Goal: Task Accomplishment & Management: Manage account settings

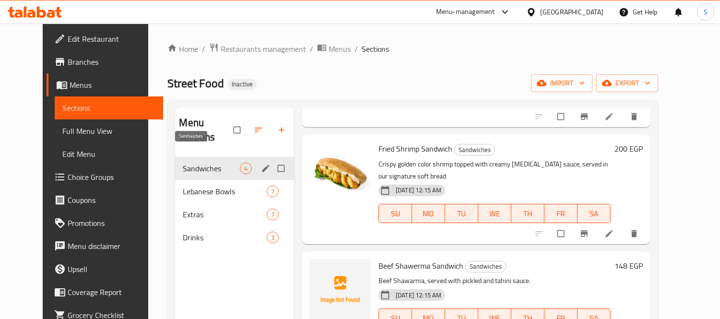
click at [202, 163] on span "Sandwiches" at bounding box center [211, 169] width 57 height 12
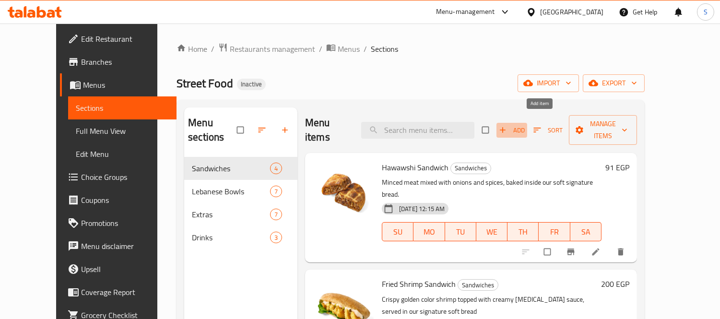
click at [507, 125] on icon "button" at bounding box center [503, 130] width 10 height 10
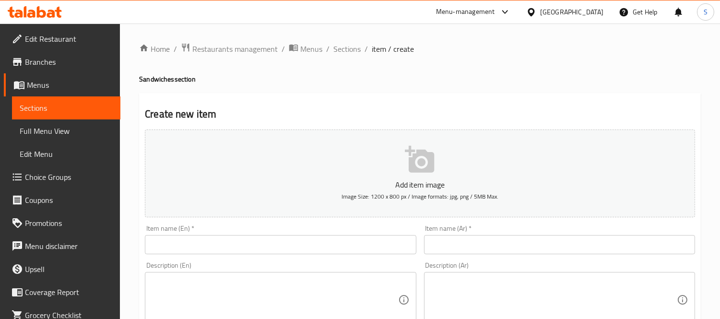
click at [341, 246] on input "text" at bounding box center [280, 244] width 271 height 19
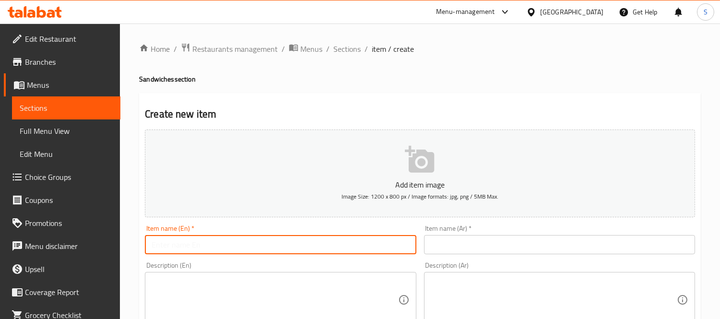
paste input "Kufta Sandwich"
type input "Kufta Sandwich"
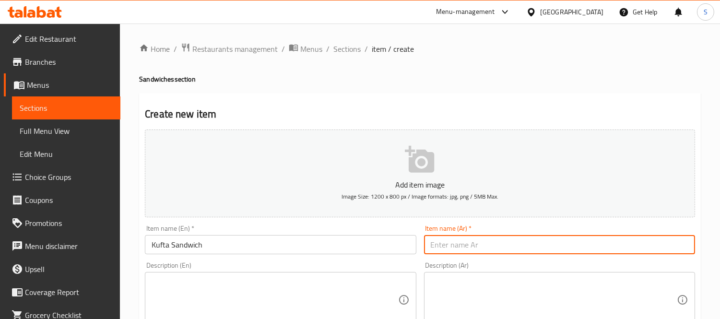
click at [447, 244] on input "text" at bounding box center [559, 244] width 271 height 19
paste input "ساندويتش الكفتة"
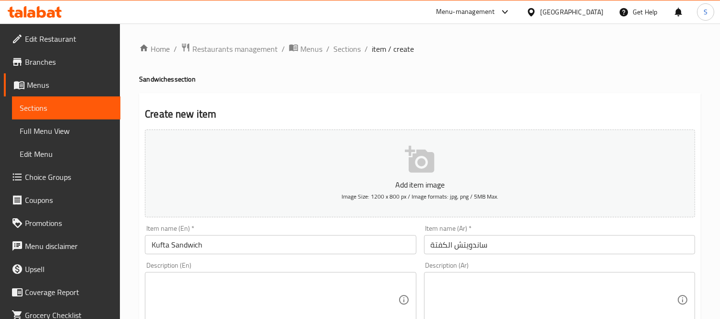
click at [464, 256] on div "Item name (Ar)   * ساندويتش الكفتة Item name (Ar) *" at bounding box center [559, 239] width 279 height 37
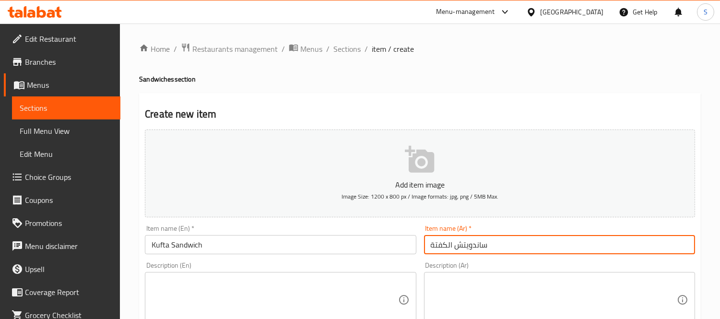
click at [467, 250] on input "ساندويتش الكفتة" at bounding box center [559, 244] width 271 height 19
paste input "text"
type input "ساندويتش كفتة"
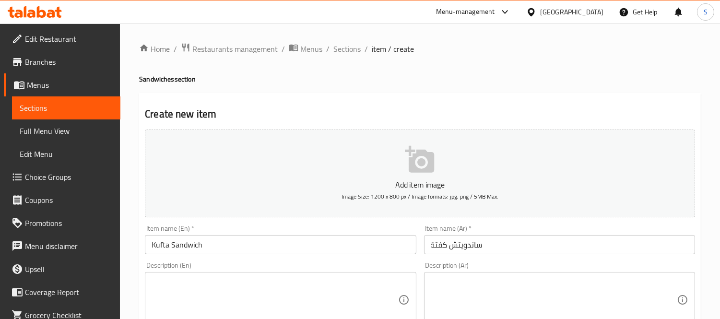
click at [205, 290] on textarea at bounding box center [274, 300] width 246 height 46
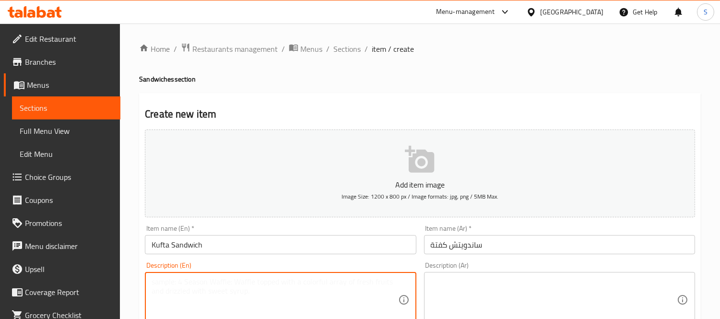
paste textarea "Tender shish tawook marinated with rich spices, topped with tomaya sauce and pi…"
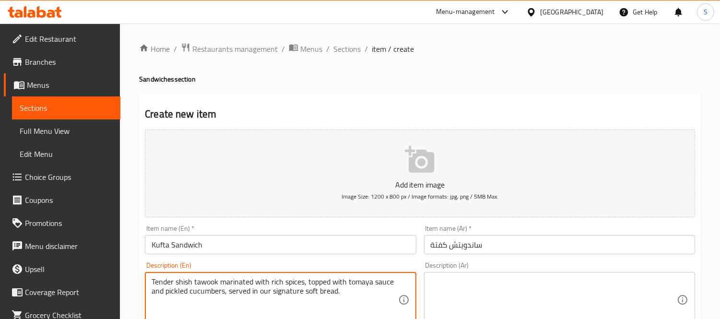
type textarea "Tender shish tawook marinated with rich spices, topped with tomaya sauce and pi…"
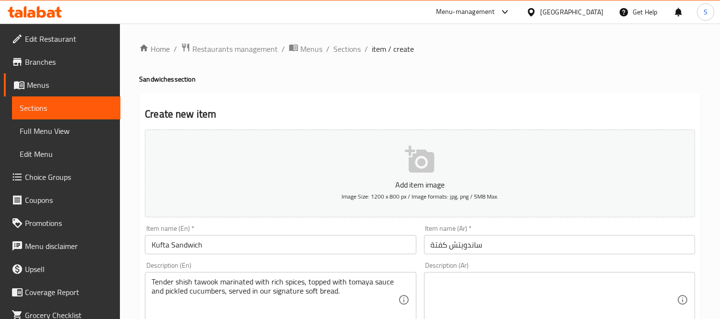
click at [449, 299] on textarea at bounding box center [553, 300] width 246 height 46
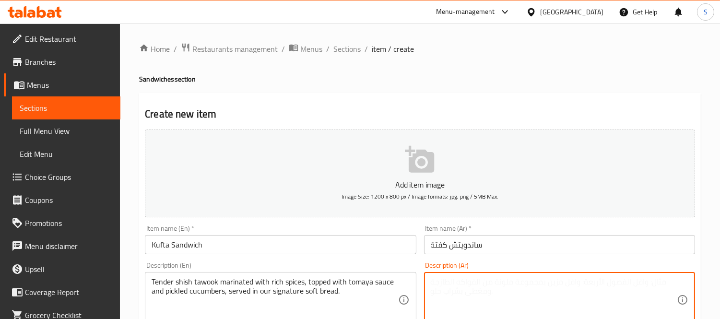
paste textarea "شيش طاووق طري ومتبل بتوابل غنية، مع صلصة الثومية ومخلل الخيار، يقدم في خبزنا ال…"
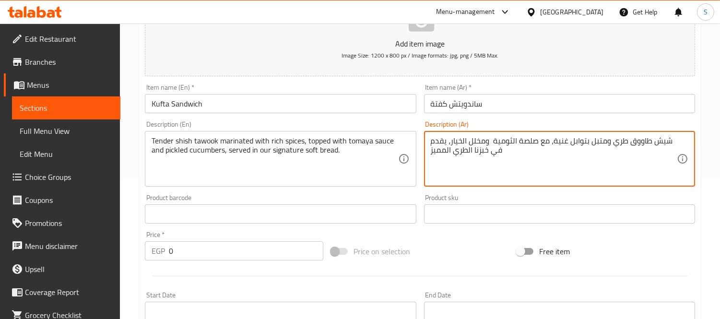
scroll to position [160, 0]
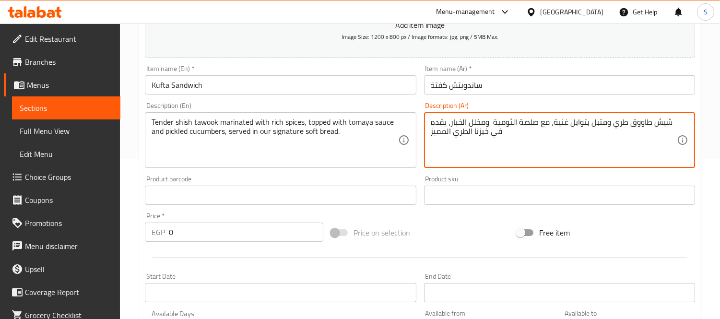
type textarea "شيش طاووق طري ومتبل بتوابل غنية، مع صلصة الثومية ومخلل الخيار، يقدم في خبزنا ال…"
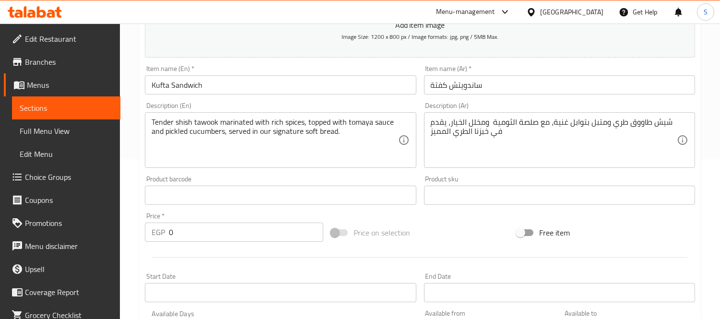
click at [230, 232] on input "0" at bounding box center [246, 231] width 154 height 19
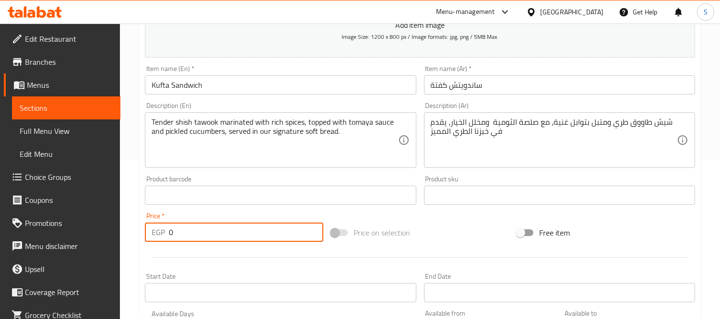
click at [230, 232] on input "0" at bounding box center [246, 231] width 154 height 19
type input "91"
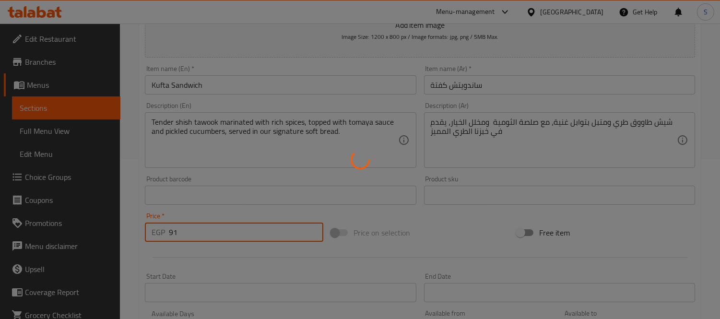
type input "0"
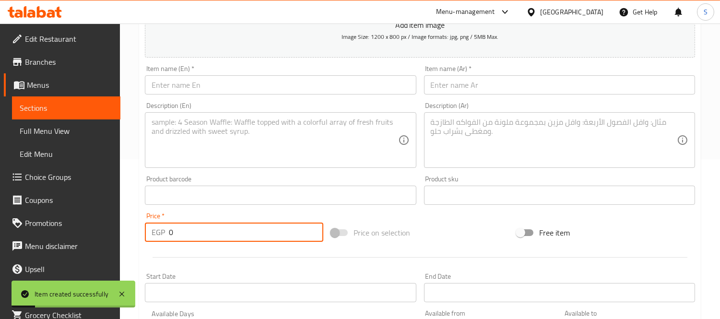
scroll to position [0, 0]
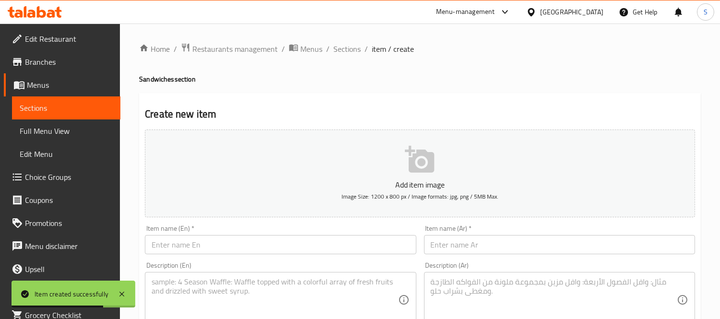
click at [281, 244] on input "text" at bounding box center [280, 244] width 271 height 19
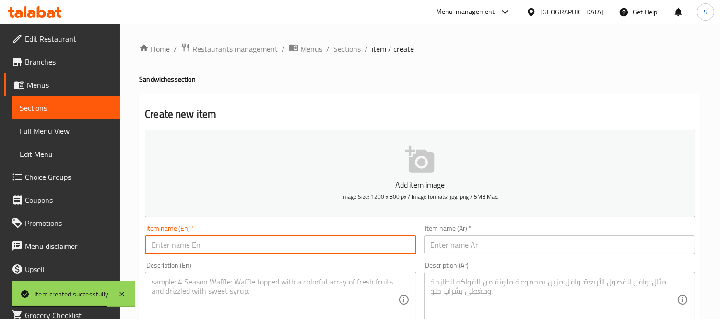
paste input "Shish Tawouk Sandwich"
type input "Shish Tawouk Sandwich"
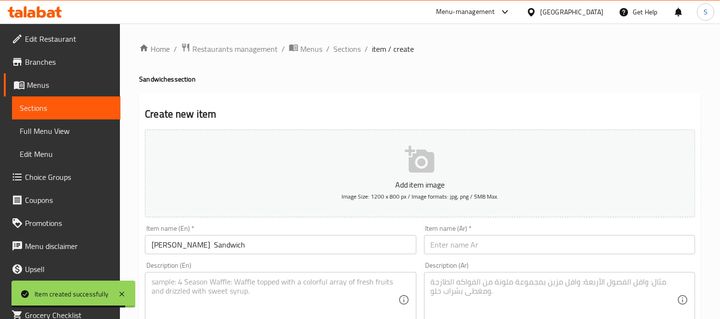
click at [581, 247] on input "text" at bounding box center [559, 244] width 271 height 19
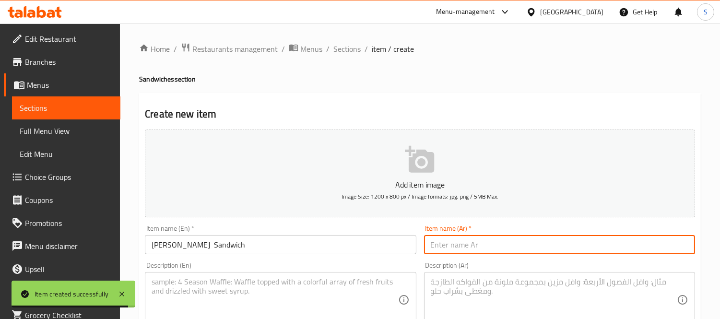
paste input "ساندويتش شيش طاووق"
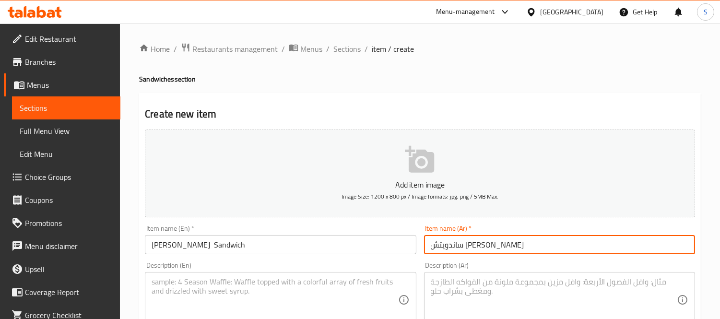
type input "ساندويتش شيش طاووق"
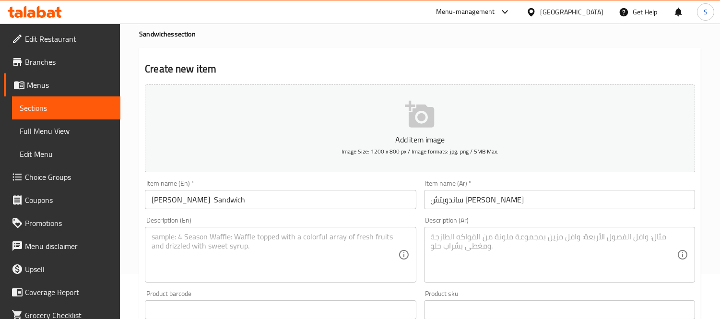
scroll to position [106, 0]
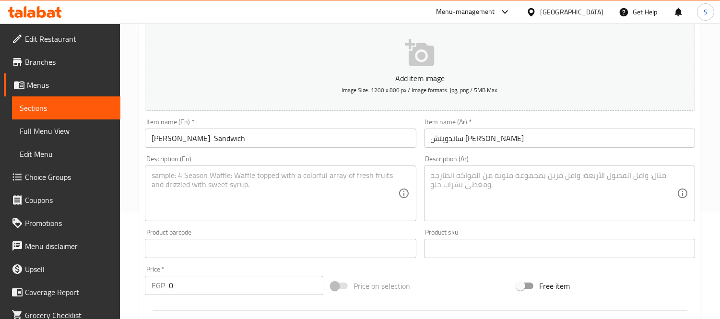
click at [236, 279] on input "0" at bounding box center [246, 285] width 154 height 19
paste input "91"
type input "91"
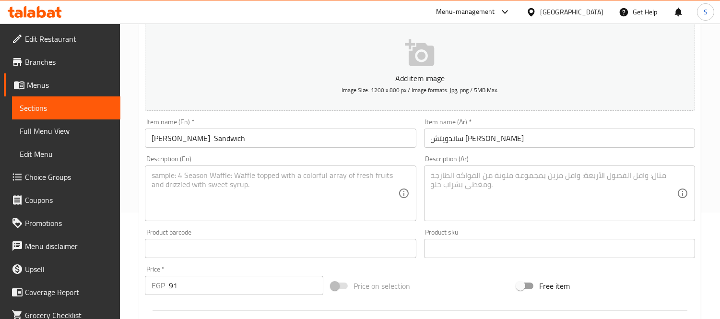
click at [257, 199] on textarea at bounding box center [274, 194] width 246 height 46
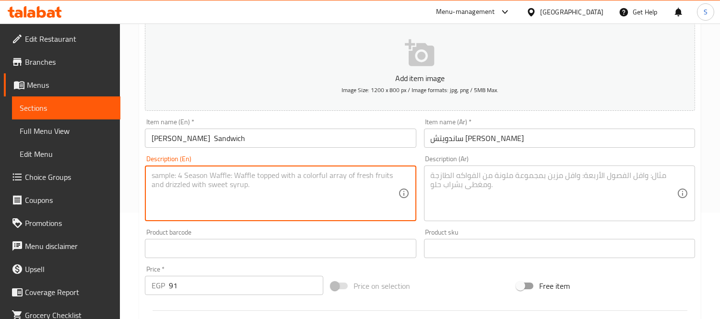
paste textarea "Grilled Kufta topped with creamy chickpea sauce and pickled cucumbers, all wrap…"
type textarea "Grilled Kufta topped with creamy chickpea sauce and pickled cucumbers, all wrap…"
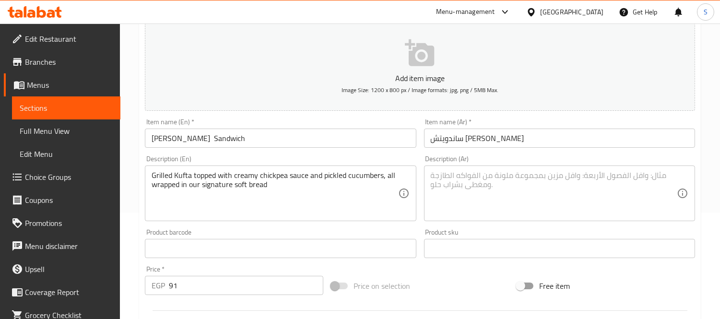
click at [506, 195] on textarea at bounding box center [553, 194] width 246 height 46
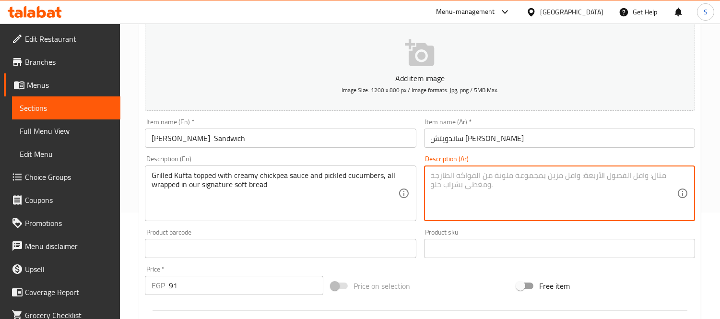
paste textarea "كفتة مشوية مغطاة بصوص الحمص الكريمي ومخلل الخيار، ملفوفة في خبزنا الطري المميز"
type textarea "كفتة مشوية مغطاة بصوص الحمص الكريمي ومخلل الخيار، ملفوفة في خبزنا الطري المميز"
click at [524, 137] on input "ساندويتش شيش طاووق" at bounding box center [559, 137] width 271 height 19
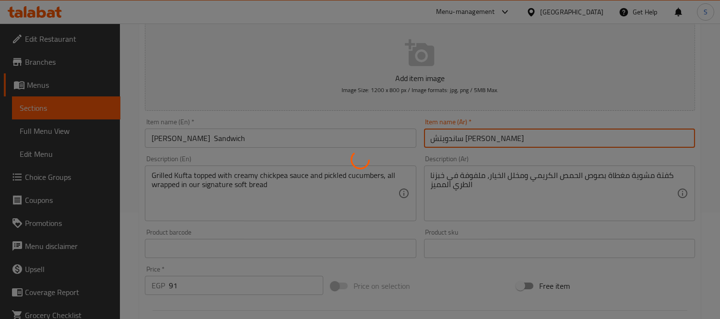
type input "0"
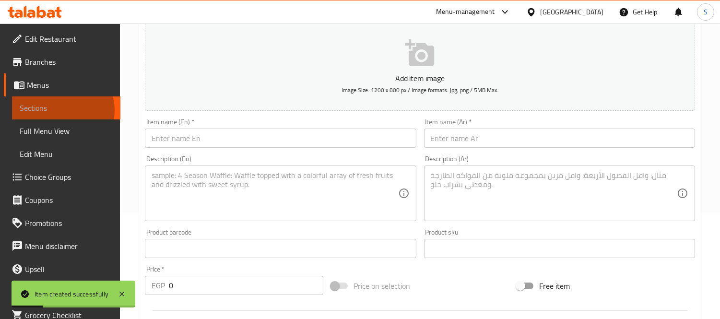
click at [61, 110] on span "Sections" at bounding box center [66, 108] width 93 height 12
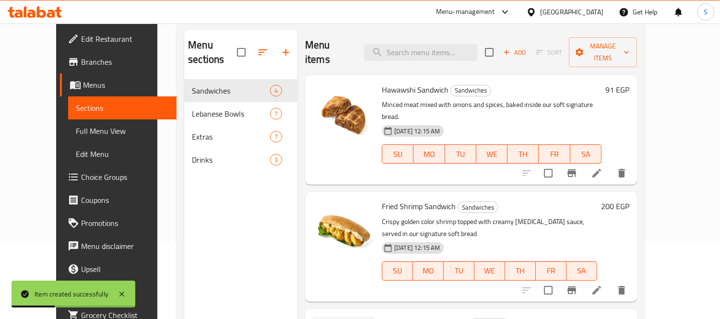
scroll to position [53, 0]
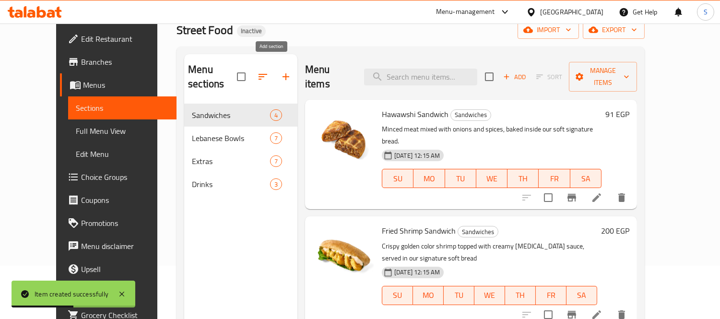
click at [280, 71] on icon "button" at bounding box center [286, 77] width 12 height 12
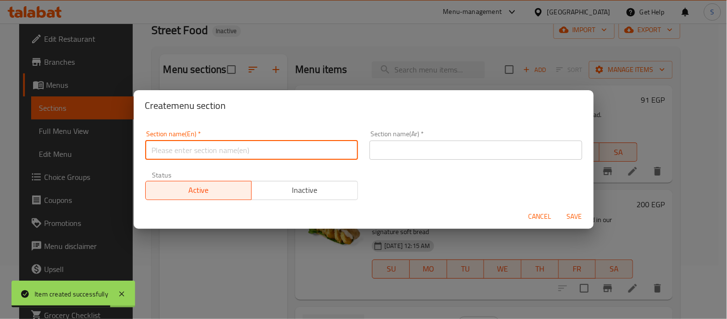
click at [314, 156] on input "text" at bounding box center [251, 149] width 213 height 19
paste input "Noddle Bowls"
type input "Noddle Bowls"
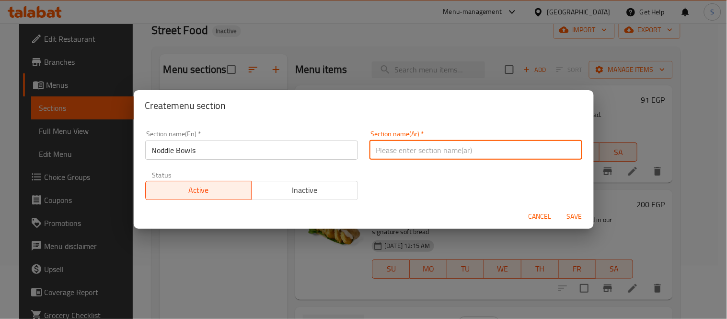
click at [386, 155] on input "text" at bounding box center [476, 149] width 213 height 19
click at [430, 143] on input "text" at bounding box center [476, 149] width 213 height 19
type input "جاط نودلز"
click at [570, 218] on span "Save" at bounding box center [574, 216] width 23 height 12
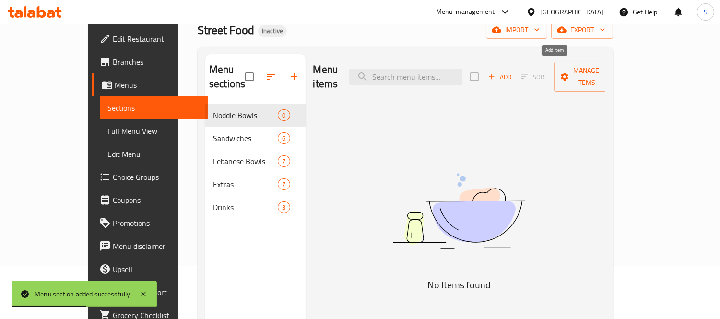
click at [496, 72] on icon "button" at bounding box center [491, 76] width 9 height 9
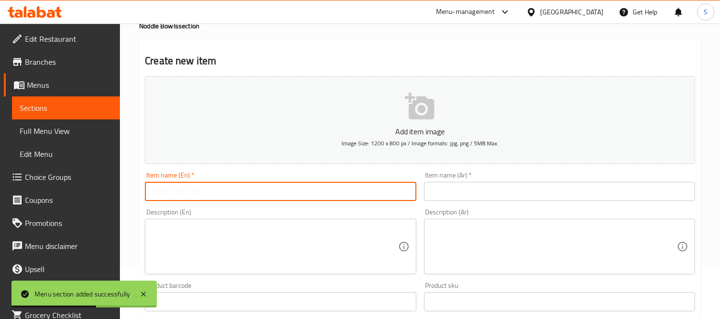
click at [370, 193] on input "text" at bounding box center [280, 191] width 271 height 19
paste input "Shawerma Beef Noddles"
type input "Shawerma Beef Noddles"
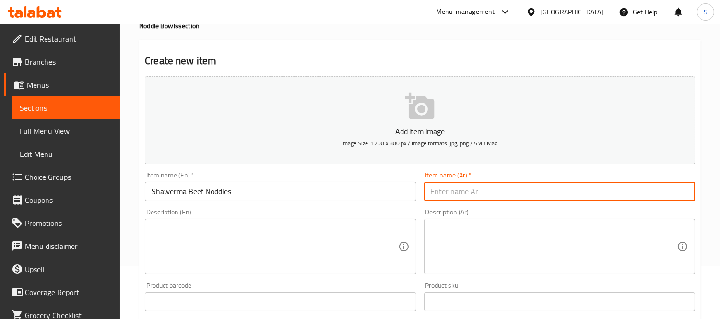
click at [503, 186] on input "text" at bounding box center [559, 191] width 271 height 19
paste input "نودلز شاورما لحم"
type input "نودلز شاورما لحم"
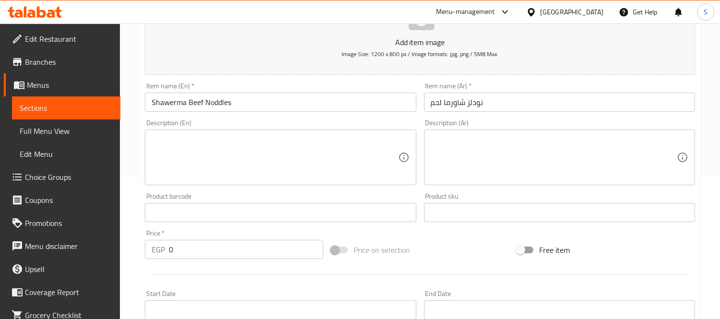
scroll to position [160, 0]
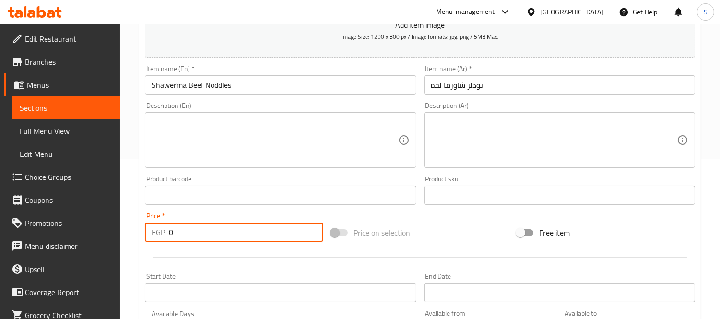
click at [243, 226] on input "0" at bounding box center [246, 231] width 154 height 19
paste input "296"
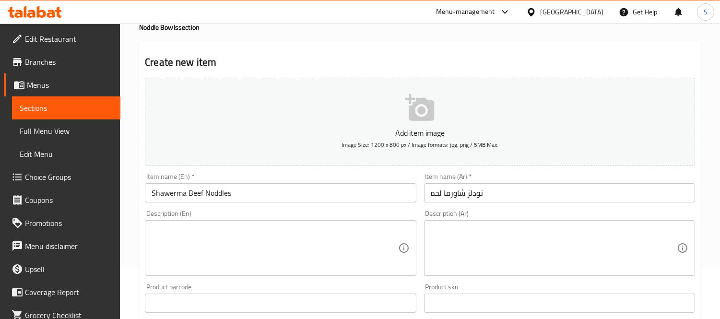
scroll to position [0, 0]
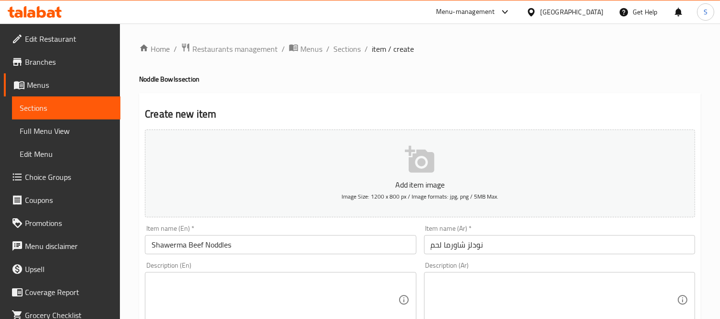
type input "296"
click at [598, 279] on textarea at bounding box center [553, 300] width 246 height 46
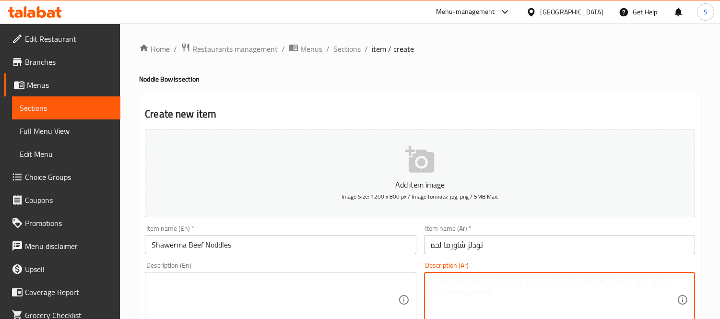
paste textarea "نودلز مع خضار مشوي وسمسم، مضاف إليها شاورما الفراخ وصوص آسيوي"
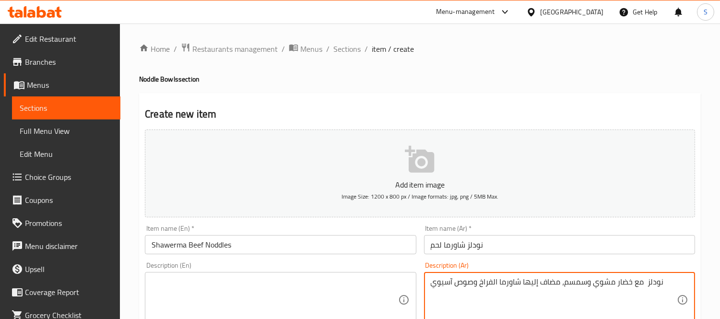
type textarea "نودلز مع خضار مشوي وسمسم، مضاف إليها شاورما الفراخ وصوص آسيوي"
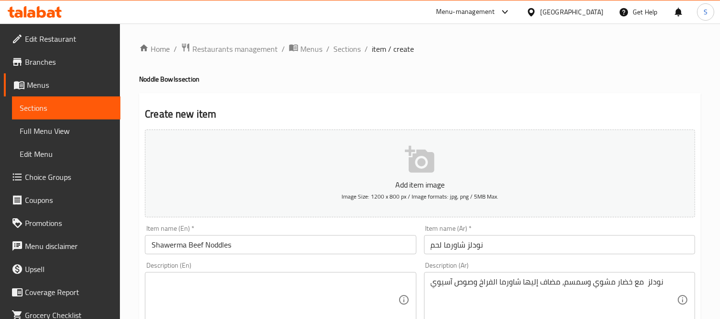
click at [344, 295] on textarea at bounding box center [274, 300] width 246 height 46
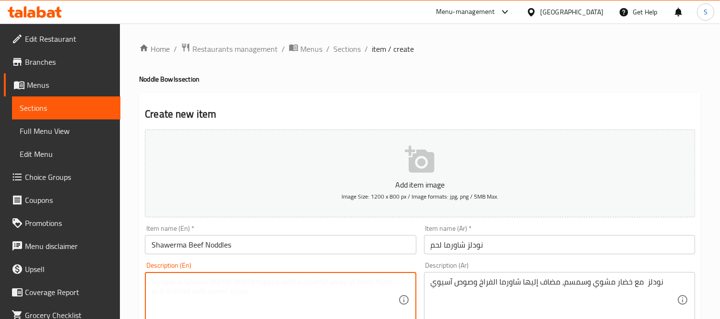
paste textarea "noodles with grilled vegetables and sesame, topped with chicken shawarma and As…"
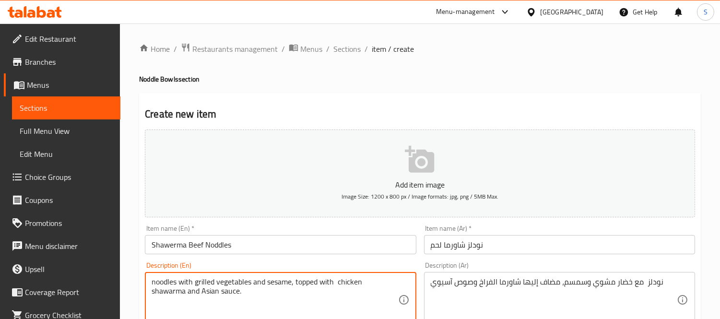
type textarea "noodles with grilled vegetables and sesame, topped with chicken shawarma and As…"
click at [354, 243] on input "Shawerma Beef Noddles" at bounding box center [280, 244] width 271 height 19
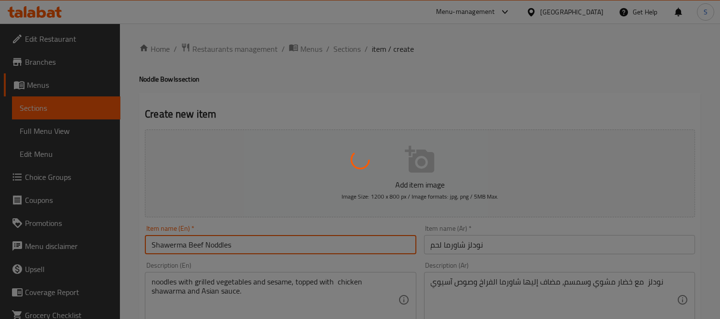
type input "0"
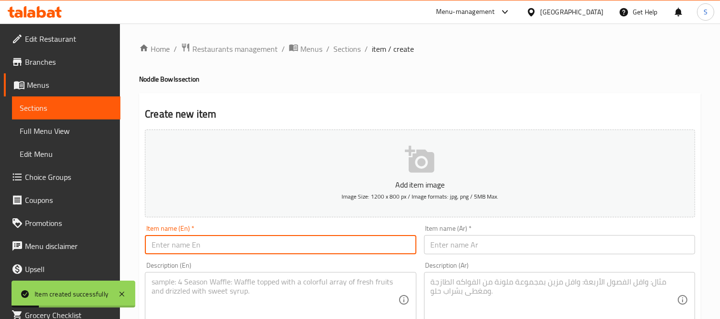
click at [337, 242] on input "text" at bounding box center [280, 244] width 271 height 19
paste input "Shawerma Chicken Noddles"
type input "Shawerma Chicken Noddles"
click at [583, 247] on input "text" at bounding box center [559, 244] width 271 height 19
paste input "نودلز شاورما فراخ"
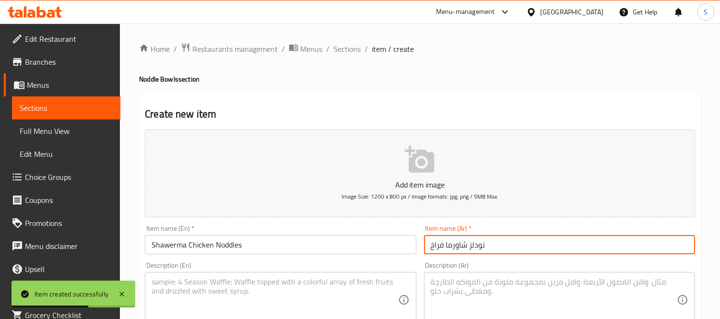
type input "نودلز شاورما فراخ"
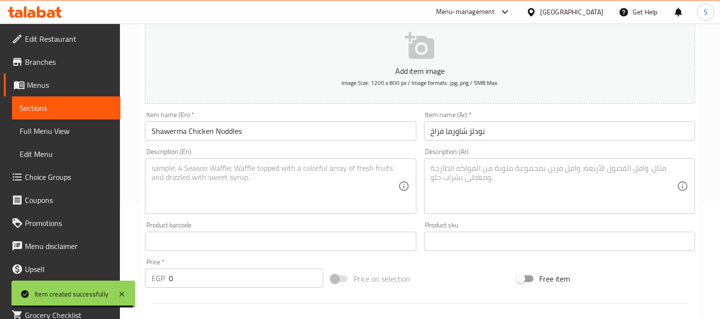
scroll to position [160, 0]
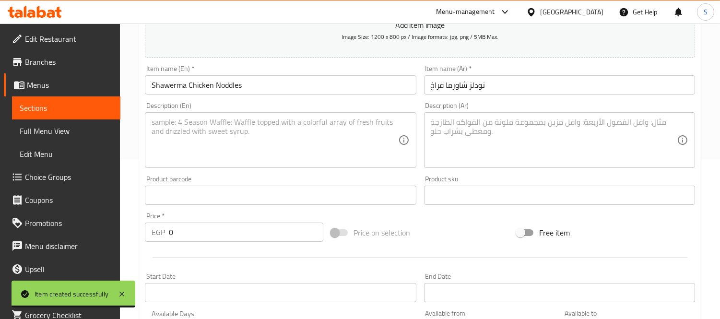
click at [208, 238] on input "0" at bounding box center [246, 231] width 154 height 19
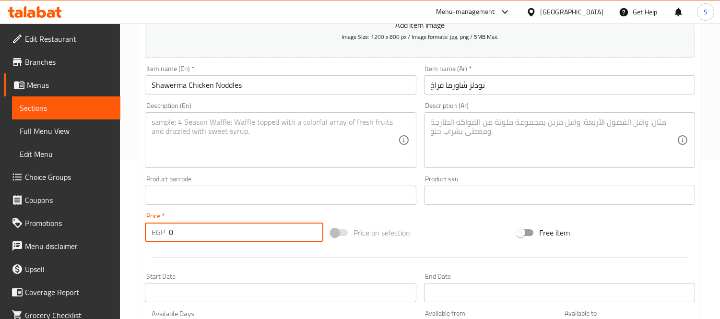
click at [208, 238] on input "0" at bounding box center [246, 231] width 154 height 19
paste input "285"
type input "285"
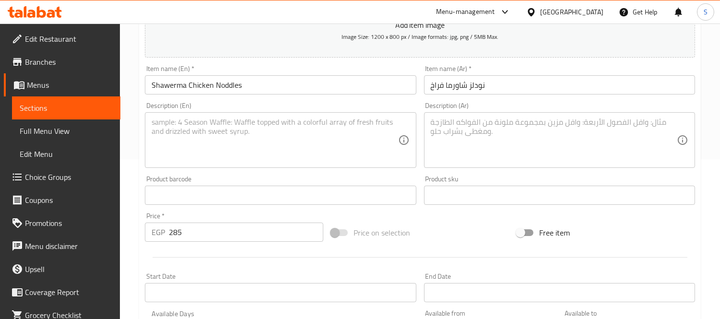
click at [497, 142] on textarea at bounding box center [553, 140] width 246 height 46
paste textarea "نودلز مع خضار مشوي وسمسم، مضاف إليها شاورما لحم وصوص آسيوي"
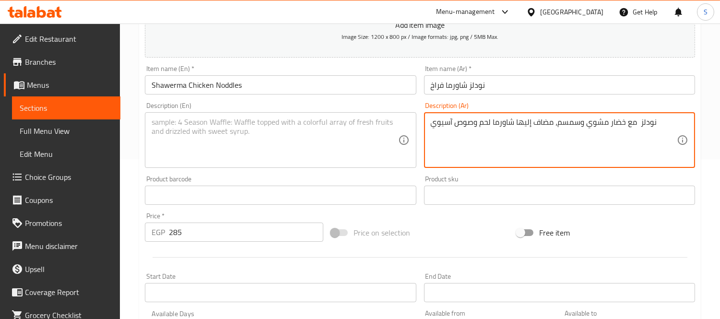
type textarea "نودلز مع خضار مشوي وسمسم، مضاف إليها شاورما لحم وصوص آسيوي"
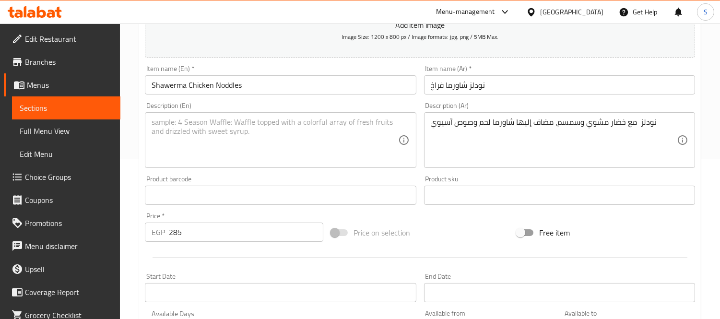
click at [336, 126] on textarea at bounding box center [274, 140] width 246 height 46
paste textarea "noodles with grilled vegetables and sesame, topped with Beef shawarma and Asian…"
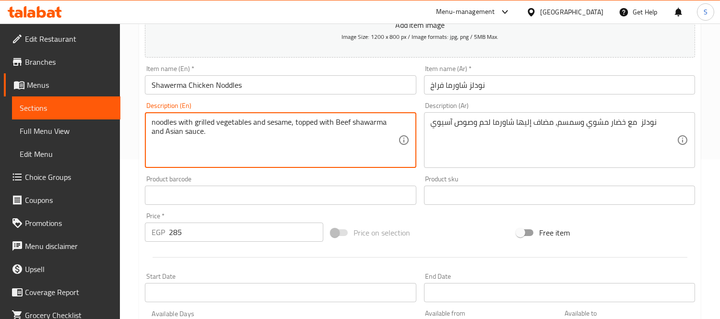
type textarea "noodles with grilled vegetables and sesame, topped with Beef shawarma and Asian…"
click at [350, 89] on input "Shawerma Chicken Noddles" at bounding box center [280, 84] width 271 height 19
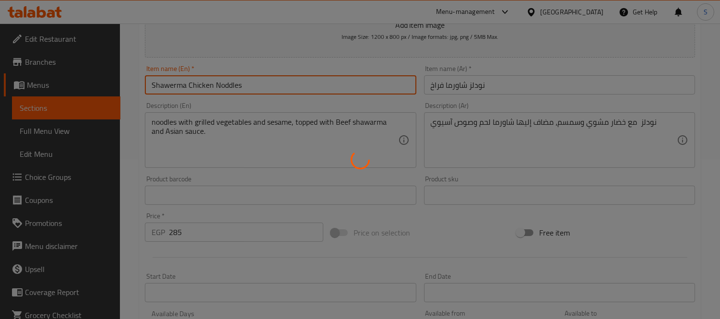
type input "0"
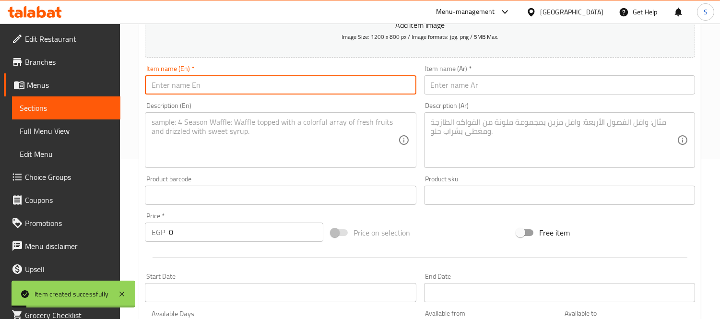
click at [58, 105] on span "Sections" at bounding box center [66, 108] width 93 height 12
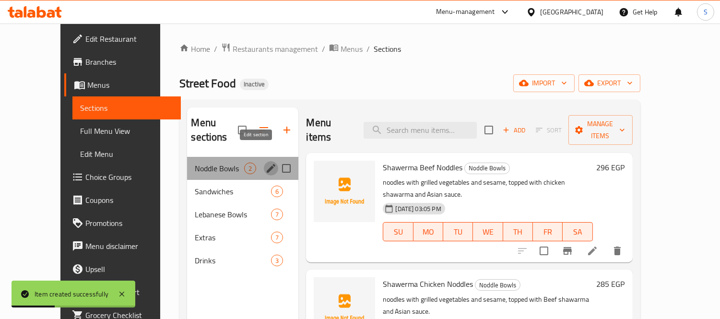
click at [267, 164] on icon "edit" at bounding box center [271, 168] width 9 height 9
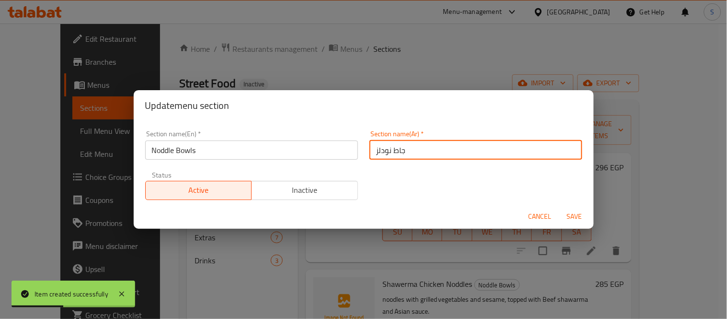
click at [396, 147] on input "جاط نودلز" at bounding box center [476, 149] width 213 height 19
type input "وعاء نودلز"
click at [559, 208] on button "Save" at bounding box center [574, 217] width 31 height 18
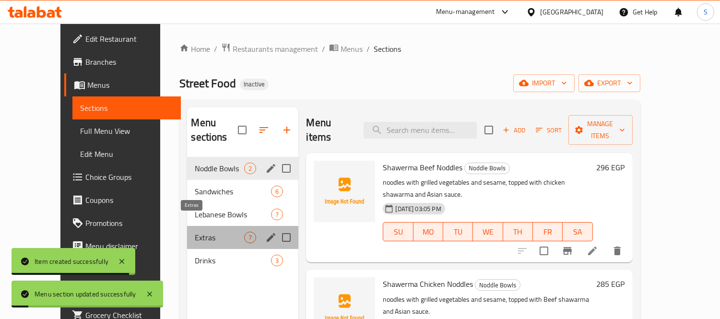
click at [215, 232] on span "Extras" at bounding box center [219, 238] width 49 height 12
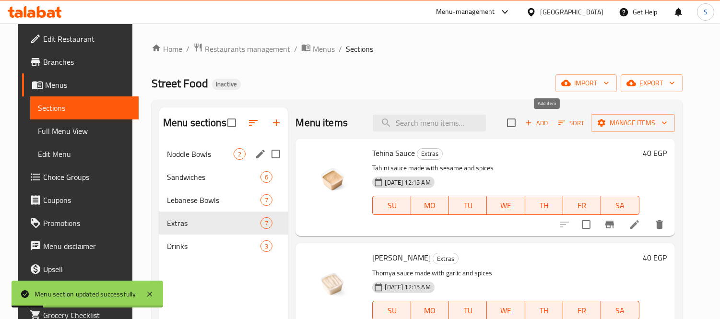
click at [531, 123] on icon "button" at bounding box center [527, 122] width 5 height 5
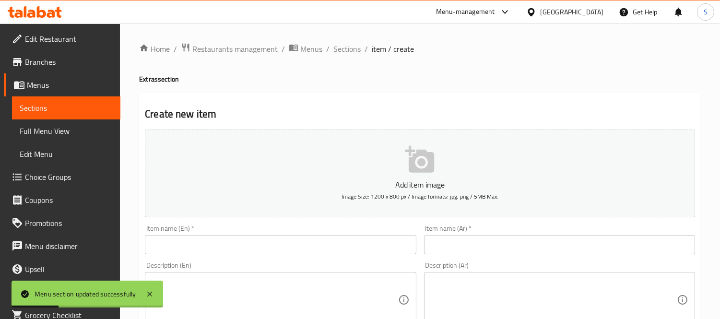
drag, startPoint x: 328, startPoint y: 232, endPoint x: 329, endPoint y: 240, distance: 8.2
click at [328, 234] on div "Item name (En)   * Item name (En) *" at bounding box center [280, 239] width 271 height 29
click at [329, 247] on input "text" at bounding box center [280, 244] width 271 height 19
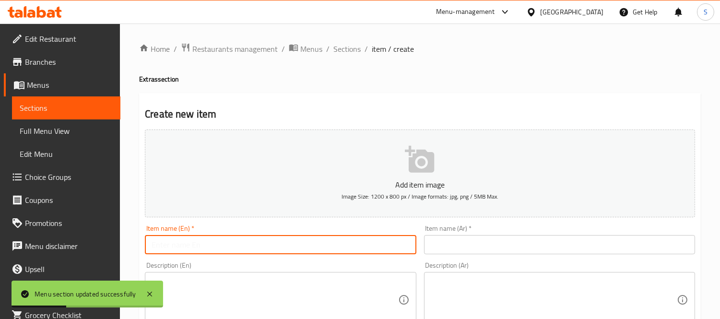
paste input "Chips Box"
type input "Chips Box"
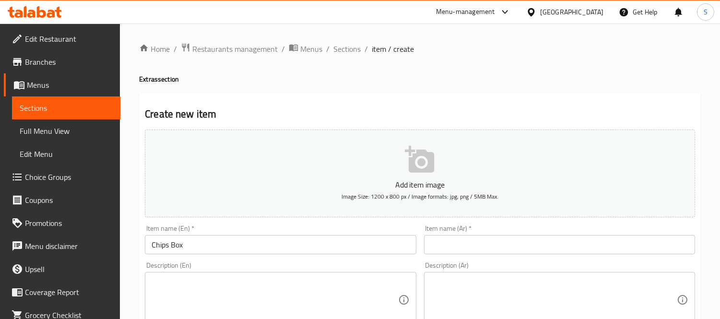
click at [497, 245] on input "text" at bounding box center [559, 244] width 271 height 19
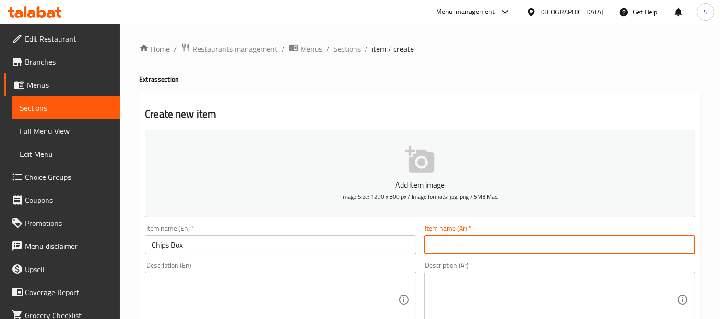
paste input "بوكس بطاطس"
type input "بوكس بطاطس"
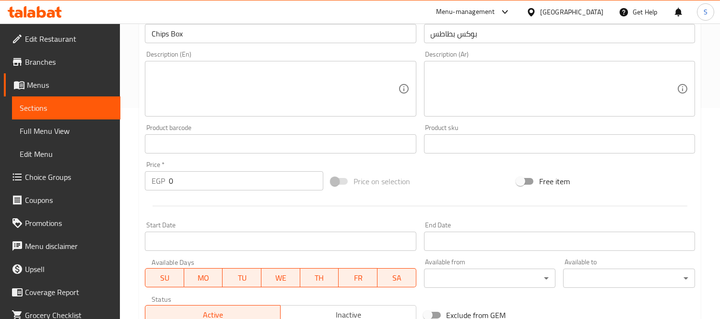
scroll to position [213, 0]
click at [234, 192] on div "Price   * EGP 0 Price *" at bounding box center [234, 173] width 186 height 37
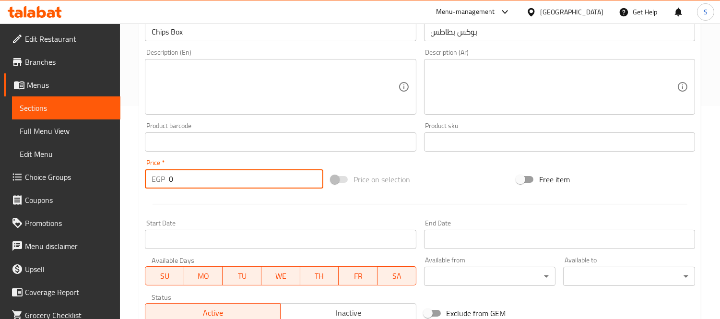
click at [236, 182] on input "0" at bounding box center [246, 178] width 154 height 19
paste input "68"
type input "68"
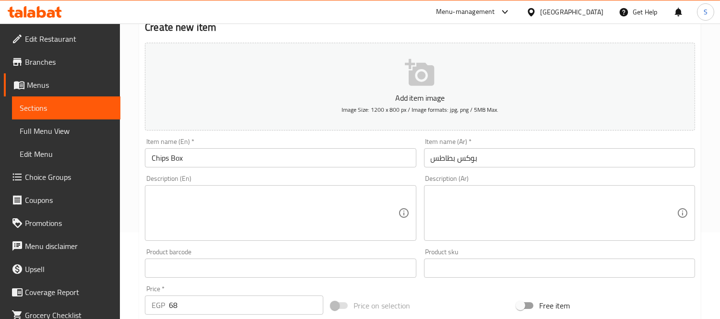
scroll to position [53, 0]
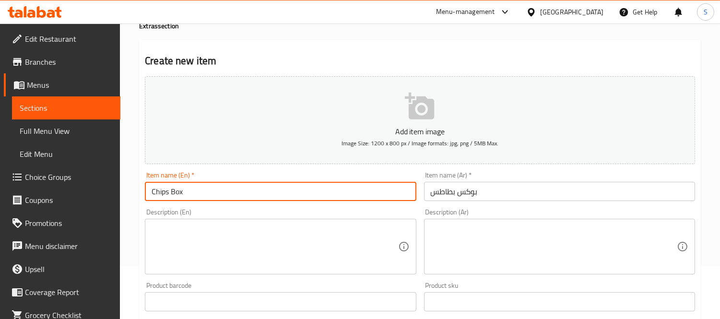
click at [334, 193] on input "Chips Box" at bounding box center [280, 191] width 271 height 19
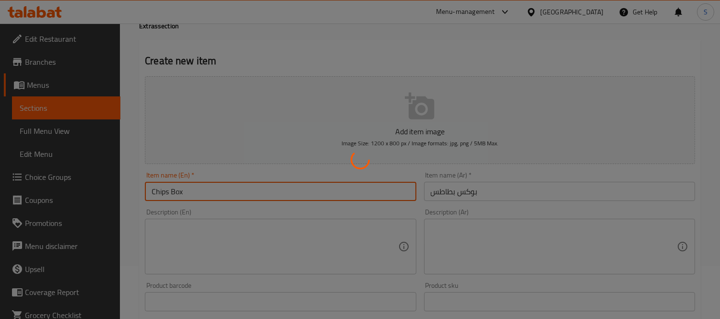
type input "0"
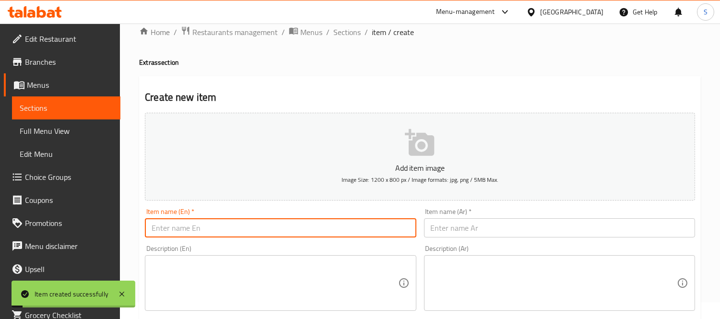
scroll to position [0, 0]
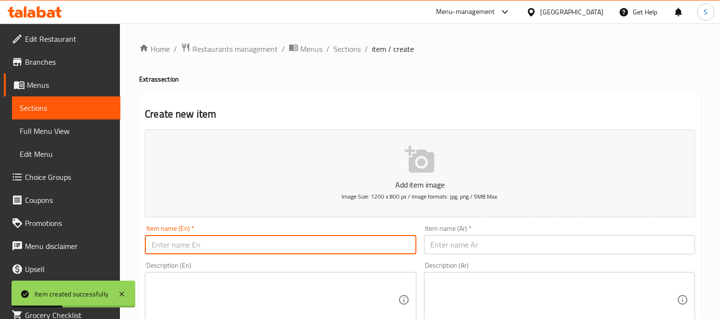
click at [97, 105] on span "Sections" at bounding box center [66, 108] width 93 height 12
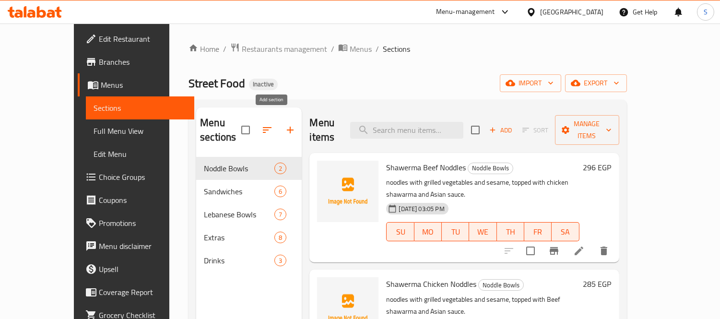
click at [284, 124] on icon "button" at bounding box center [290, 130] width 12 height 12
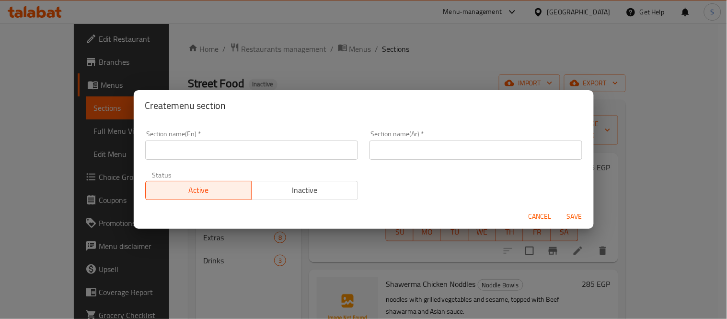
click at [283, 156] on input "text" at bounding box center [251, 149] width 213 height 19
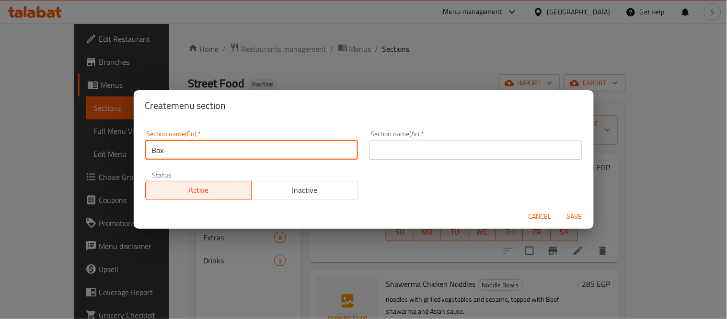
type input "Box"
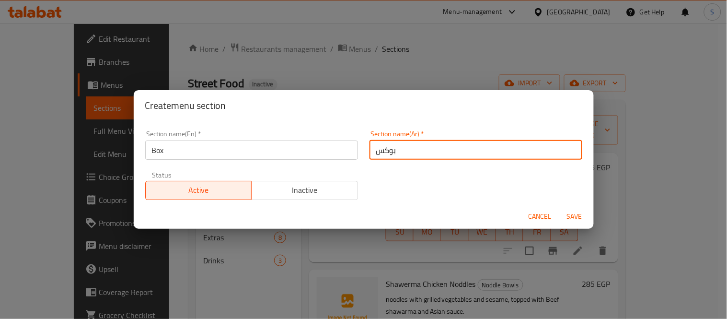
type input "بوكس"
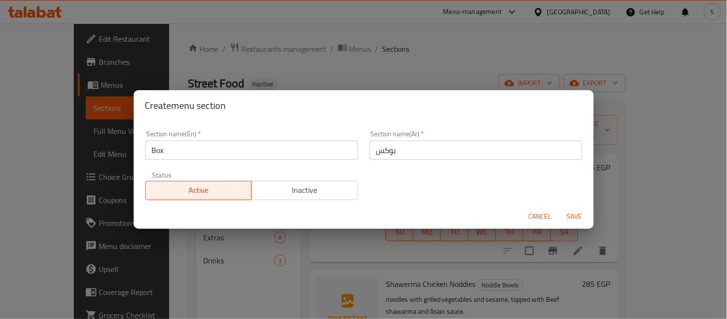
click at [573, 213] on span "Save" at bounding box center [574, 216] width 23 height 12
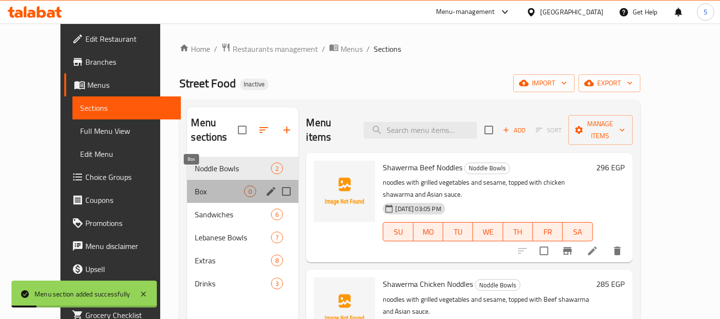
click at [219, 186] on span "Box" at bounding box center [219, 192] width 49 height 12
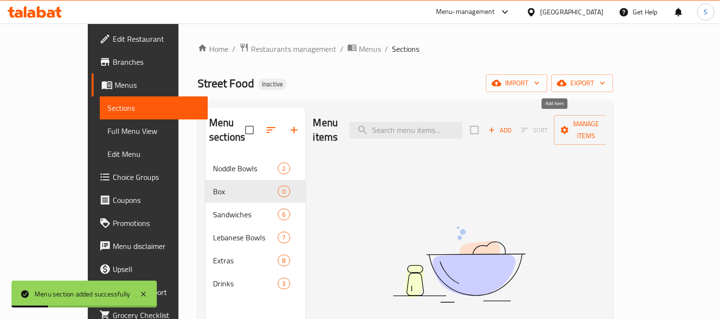
click at [512, 125] on span "Add" at bounding box center [500, 130] width 26 height 11
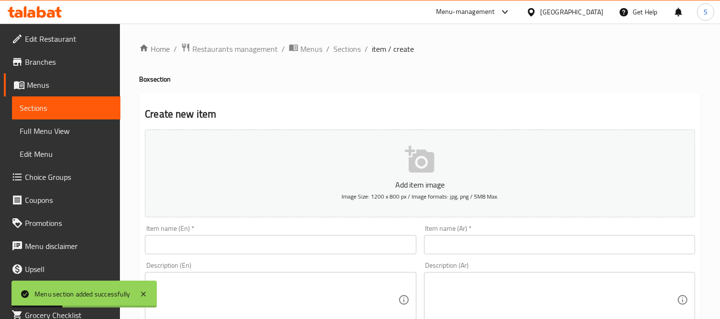
click at [376, 232] on div "Item name (En)   * Item name (En) *" at bounding box center [280, 239] width 271 height 29
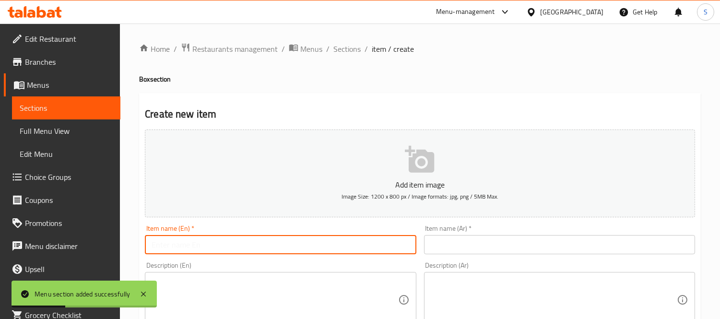
click at [379, 245] on input "text" at bounding box center [280, 244] width 271 height 19
paste input "Box 4 Sandwich"
type input "Box 4 Sandwich"
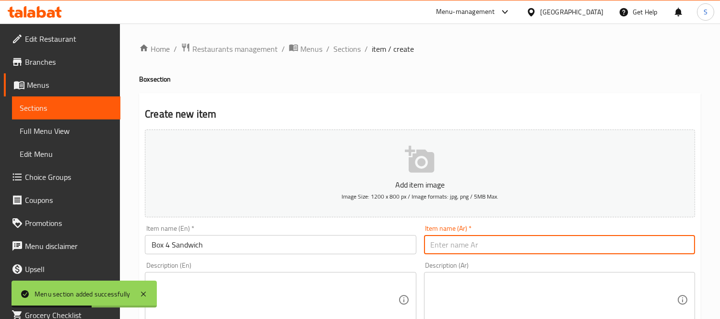
click at [552, 238] on input "text" at bounding box center [559, 244] width 271 height 19
paste input "بوكس ٤ ساندويتش"
type input "بوكس ٤ ساندويتش"
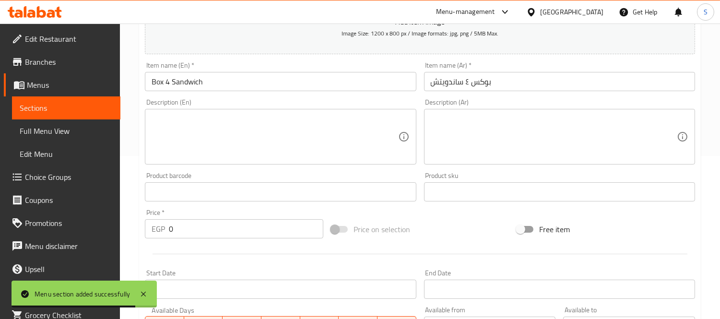
scroll to position [213, 0]
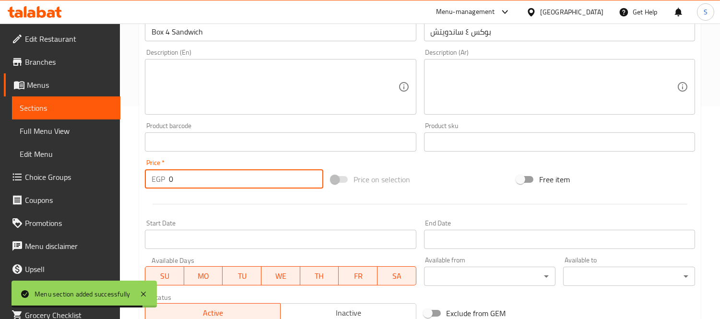
click at [218, 186] on input "0" at bounding box center [246, 178] width 154 height 19
paste input "399"
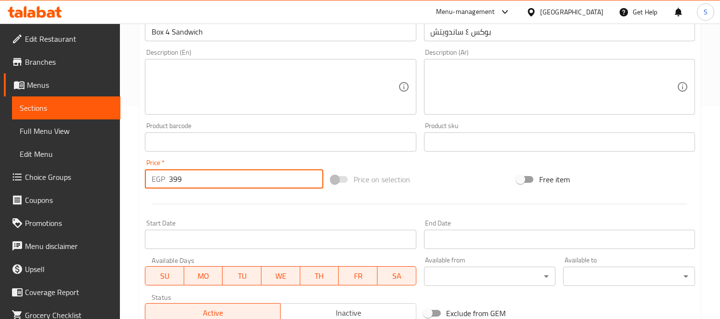
type input "399"
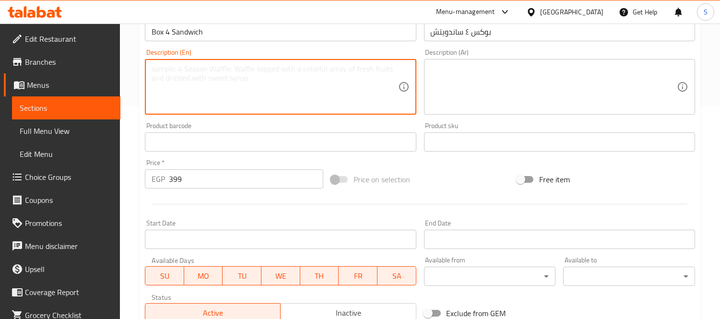
click at [351, 98] on textarea at bounding box center [274, 87] width 246 height 46
paste textarea "Your choice of 4 sandwiches, each served with its perfect topping, plus 2 sides…"
type textarea "Your choice of 4 sandwiches, each served with its perfect topping, plus 2 sides…"
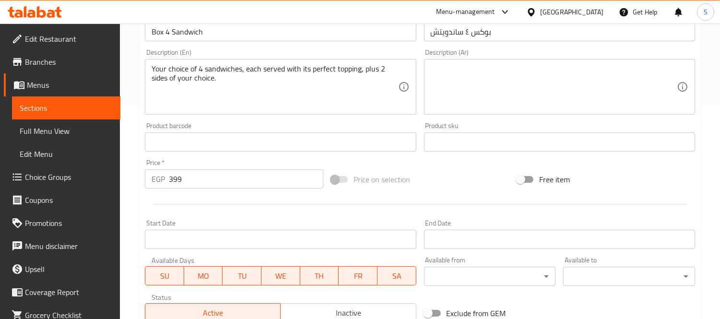
click at [547, 78] on textarea at bounding box center [553, 87] width 246 height 46
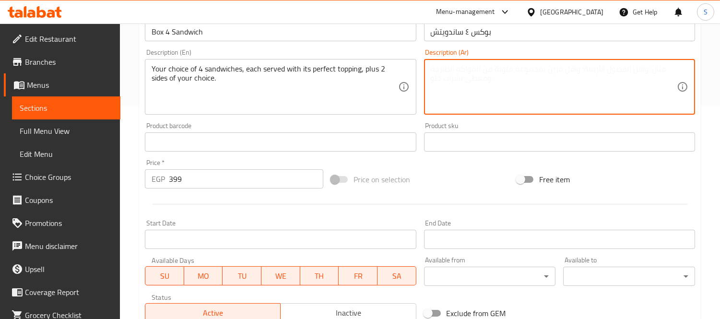
paste textarea "اختر ٤ سندوتشات من اختيارك، كل منها يقدم مع الإضافات الخاصة به، بالإضافة إلى ,ص…"
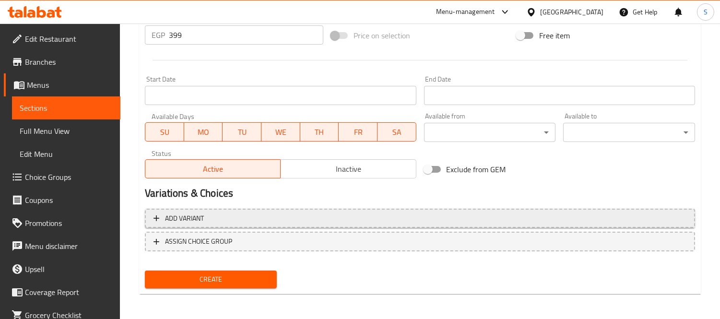
type textarea "اختر ٤ سندوتشات من اختيارك، كل منها يقدم مع الإضافات الخاصة به، بالإضافة إلى ,ص…"
click at [436, 216] on span "Add variant" at bounding box center [419, 218] width 533 height 12
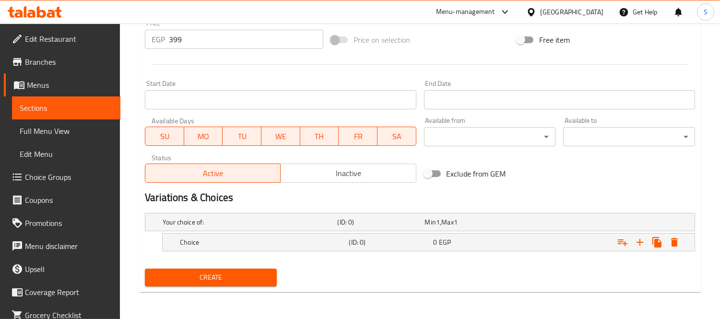
scroll to position [352, 0]
click at [360, 245] on h5 "(ID: 0)" at bounding box center [388, 243] width 81 height 10
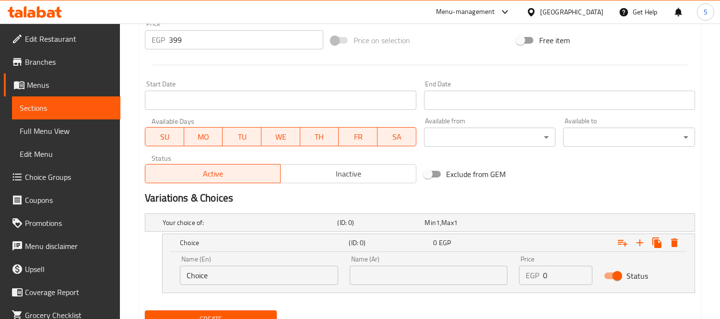
click at [296, 270] on input "Choice" at bounding box center [259, 275] width 158 height 19
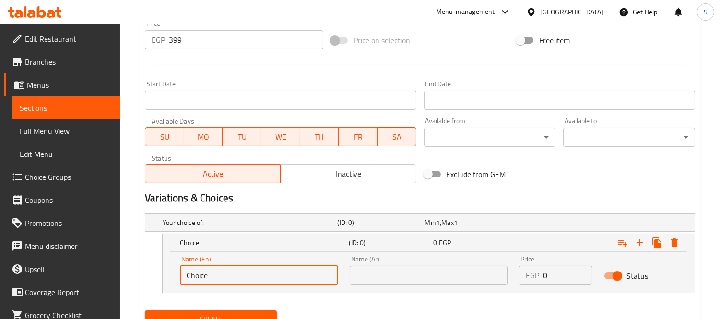
click at [296, 270] on input "Choice" at bounding box center [259, 275] width 158 height 19
paste input "Kufta Sandwich"
type input "Kufta Sandwich"
click at [642, 243] on icon "Expand" at bounding box center [640, 243] width 12 height 12
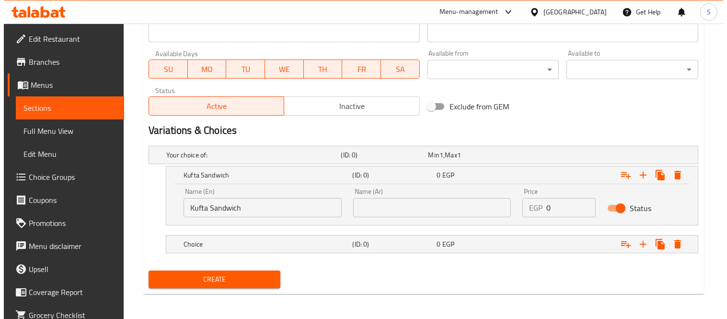
scroll to position [421, 0]
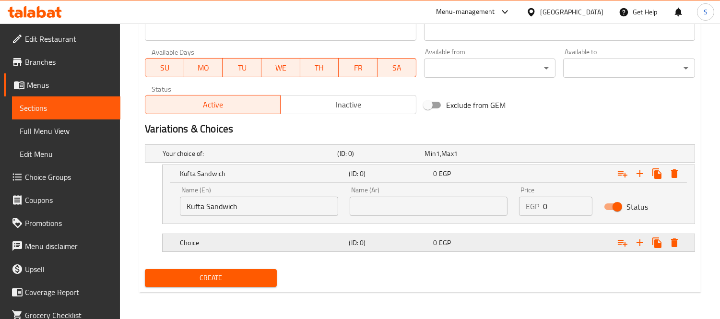
drag, startPoint x: 289, startPoint y: 256, endPoint x: 290, endPoint y: 248, distance: 8.2
click at [289, 256] on nav at bounding box center [420, 258] width 550 height 8
click at [292, 242] on h5 "Choice" at bounding box center [262, 243] width 165 height 10
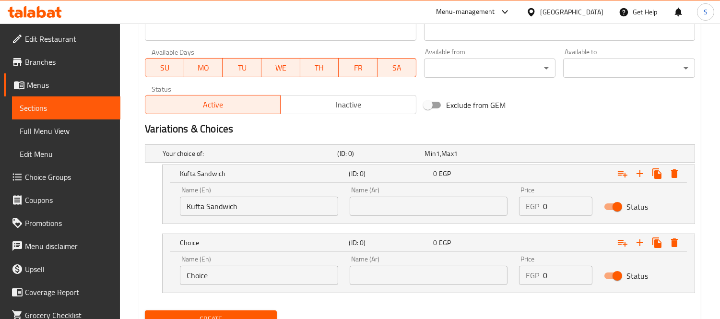
click at [265, 277] on input "Choice" at bounding box center [259, 275] width 158 height 19
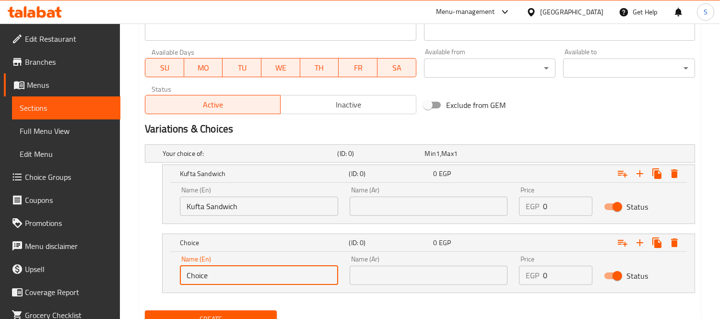
click at [265, 277] on input "Choice" at bounding box center [259, 275] width 158 height 19
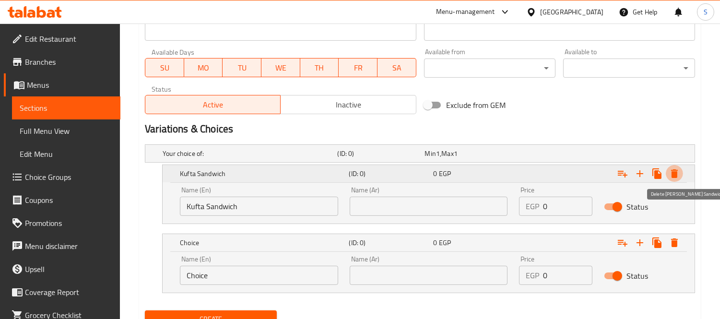
click at [675, 172] on icon "Expand" at bounding box center [674, 173] width 7 height 9
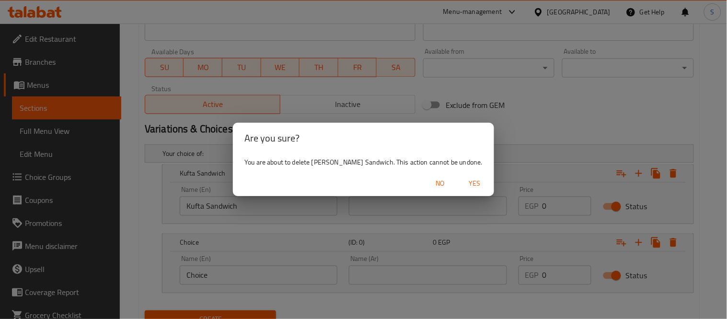
click at [464, 177] on span "Yes" at bounding box center [475, 183] width 23 height 12
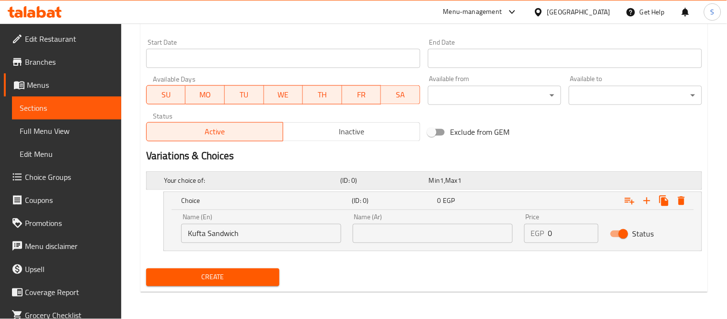
scroll to position [393, 0]
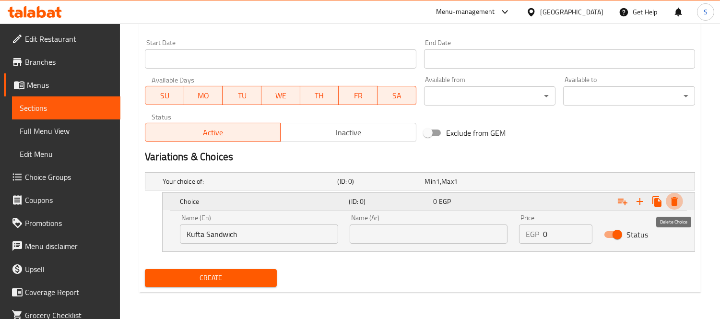
click at [677, 203] on icon "Expand" at bounding box center [674, 202] width 12 height 12
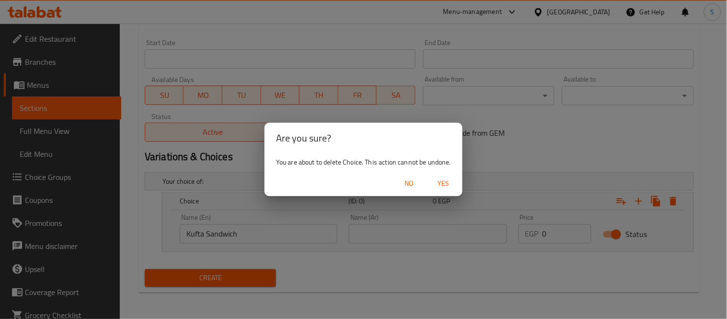
click at [445, 180] on span "Yes" at bounding box center [443, 183] width 23 height 12
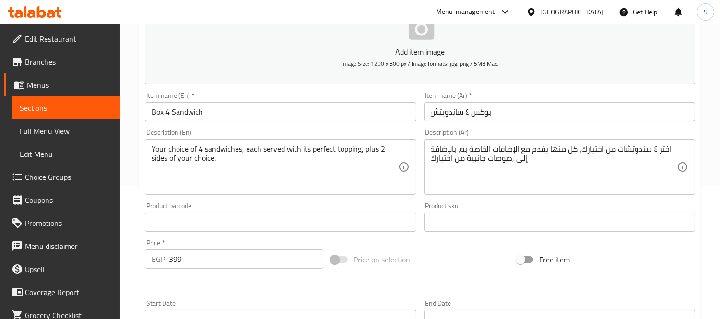
scroll to position [90, 0]
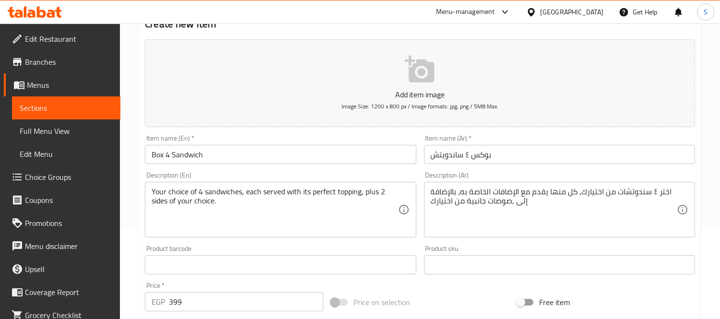
click at [313, 157] on input "Box 4 Sandwich" at bounding box center [280, 154] width 271 height 19
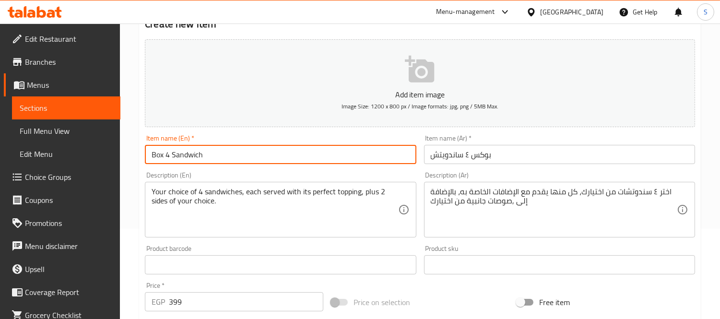
click at [274, 147] on input "Box 4 Sandwich" at bounding box center [280, 154] width 271 height 19
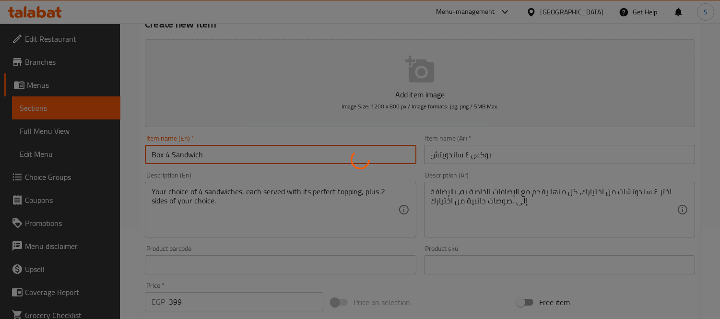
type input "0"
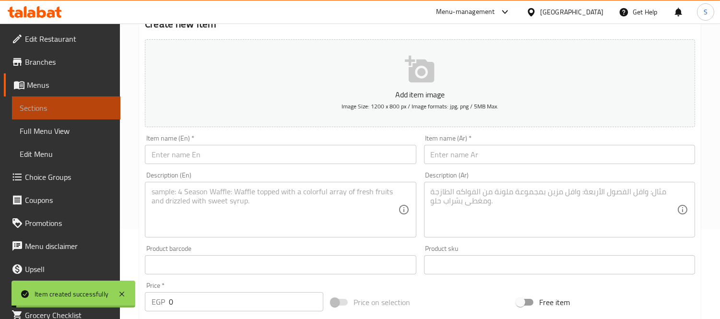
click at [70, 108] on span "Sections" at bounding box center [66, 108] width 93 height 12
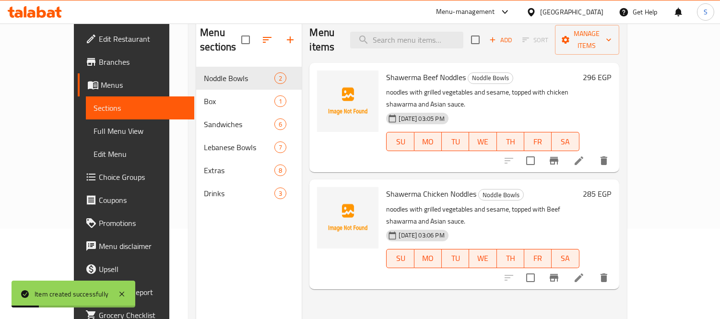
click at [99, 179] on span "Choice Groups" at bounding box center [143, 177] width 88 height 12
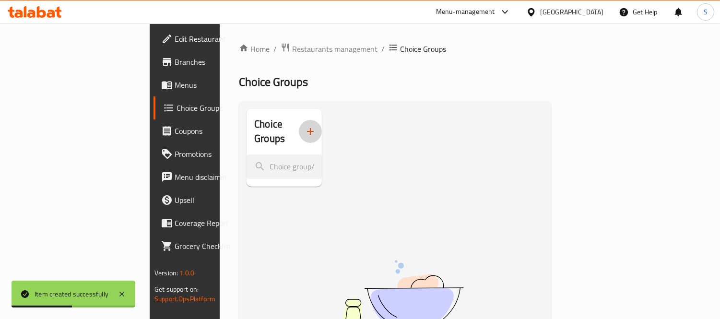
click at [304, 126] on icon "button" at bounding box center [310, 132] width 12 height 12
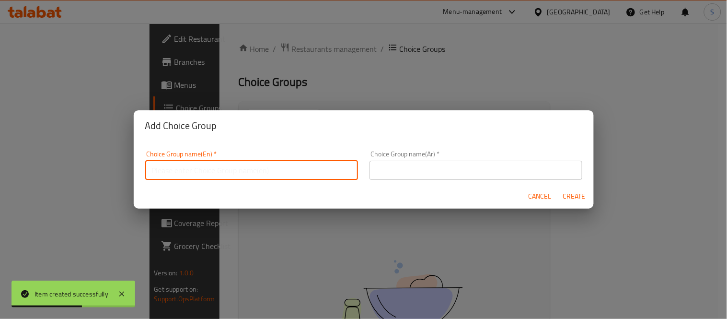
click at [261, 163] on input "text" at bounding box center [251, 170] width 213 height 19
click at [255, 175] on input "text" at bounding box center [251, 170] width 213 height 19
type input "إ"
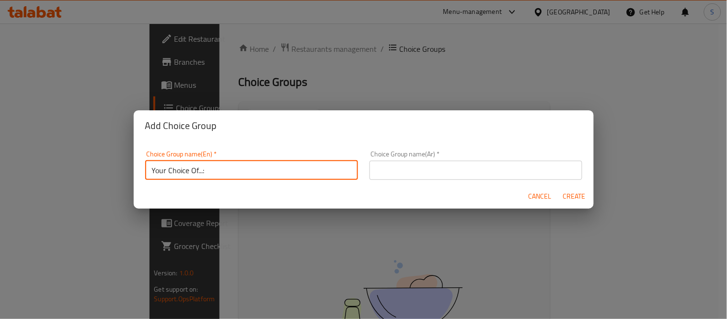
click at [198, 171] on input "Your Choice Of...:" at bounding box center [251, 170] width 213 height 19
type input "Your Choice Of:"
click at [370, 171] on input "text" at bounding box center [476, 170] width 213 height 19
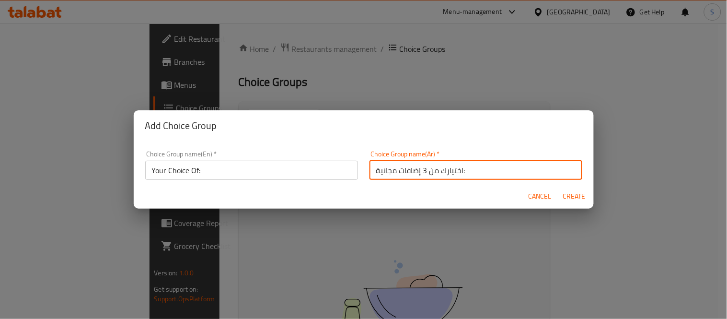
click at [486, 171] on input "اختيارك من 3 إضافات مجانية:" at bounding box center [476, 170] width 213 height 19
drag, startPoint x: 490, startPoint y: 169, endPoint x: 478, endPoint y: 166, distance: 12.9
click at [478, 166] on input "اختيارك من 3 إضافات مجانية:" at bounding box center [476, 170] width 213 height 19
drag, startPoint x: 535, startPoint y: 170, endPoint x: 460, endPoint y: 169, distance: 75.3
click at [460, 169] on input "اختيارك من 3 إضافات مجانية:" at bounding box center [476, 170] width 213 height 19
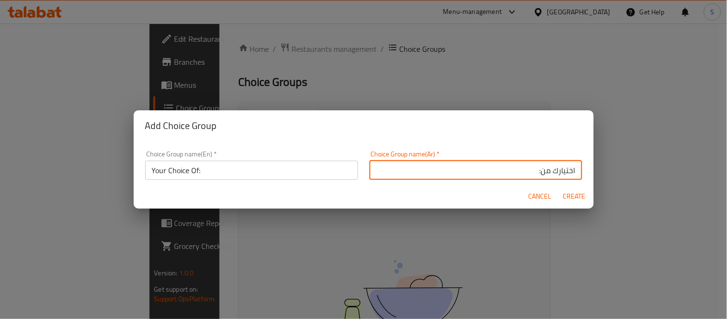
type input "اختيارك من:"
click at [579, 194] on span "Create" at bounding box center [574, 196] width 23 height 12
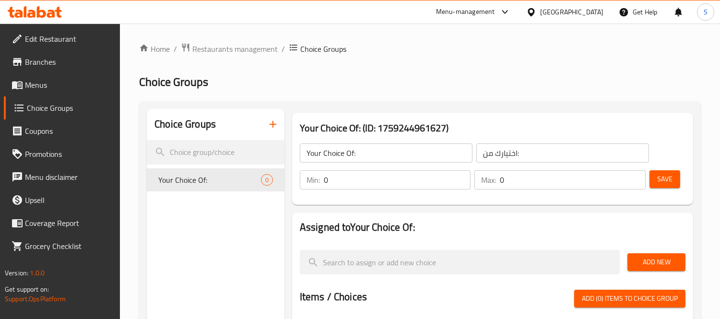
click at [374, 185] on input "0" at bounding box center [397, 179] width 147 height 19
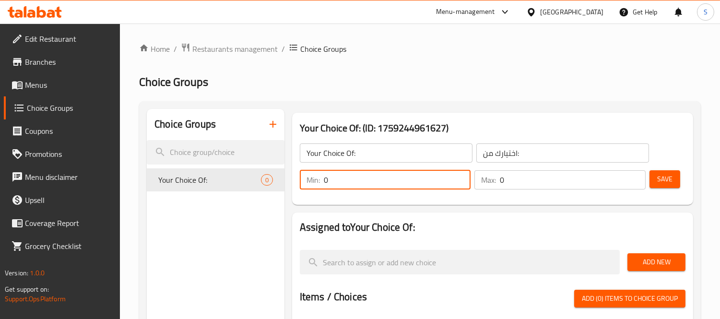
type input "1"
click at [509, 178] on input "0" at bounding box center [572, 179] width 146 height 19
type input "1"
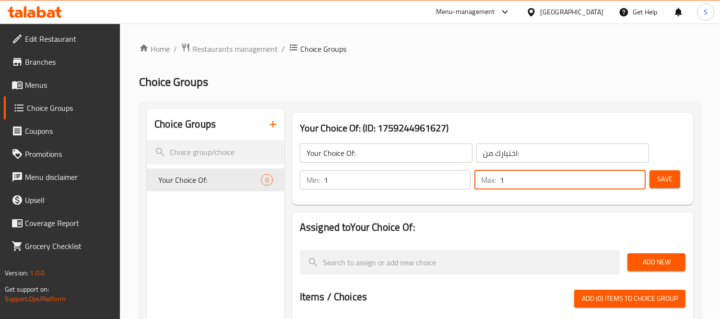
click at [658, 179] on span "Save" at bounding box center [664, 179] width 15 height 12
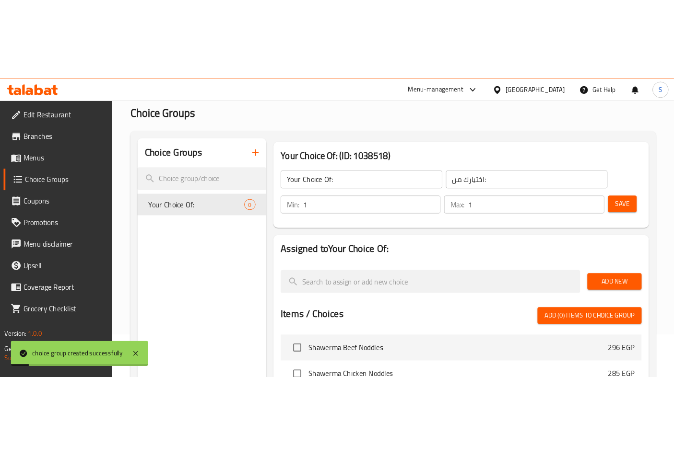
scroll to position [106, 0]
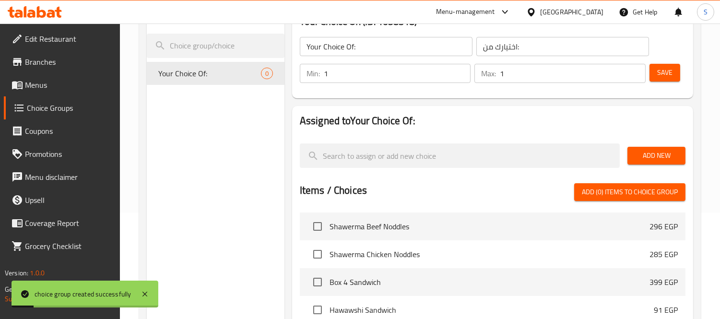
click at [652, 155] on span "Add New" at bounding box center [656, 156] width 43 height 12
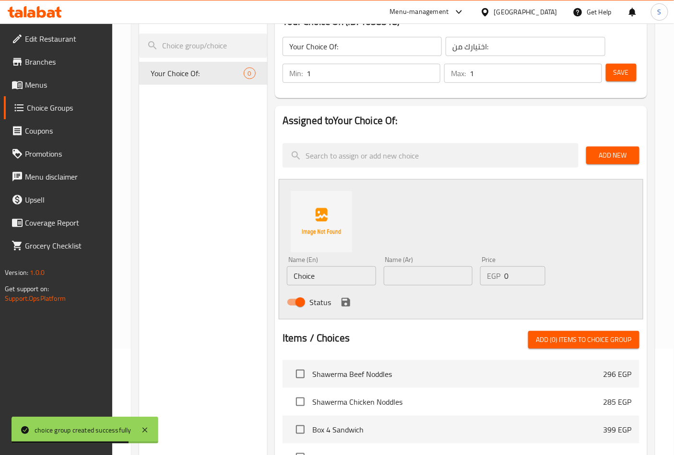
click at [316, 274] on input "Choice" at bounding box center [331, 276] width 89 height 19
paste input "Kufta Sandwich"
type input "Kufta Sandwich"
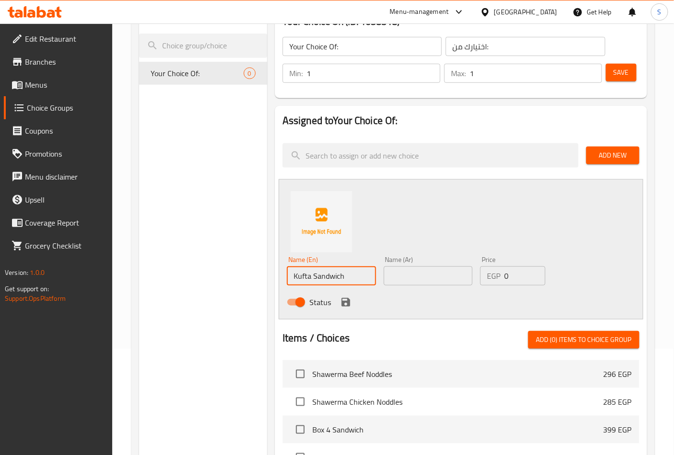
click at [413, 269] on input "text" at bounding box center [427, 276] width 89 height 19
paste input "ساندويتش الكفتة"
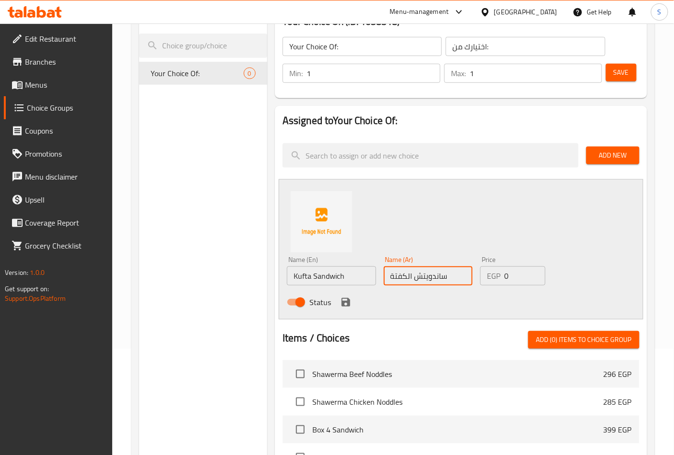
type input "ساندويتش الكفتة"
click at [342, 302] on icon "save" at bounding box center [345, 302] width 9 height 9
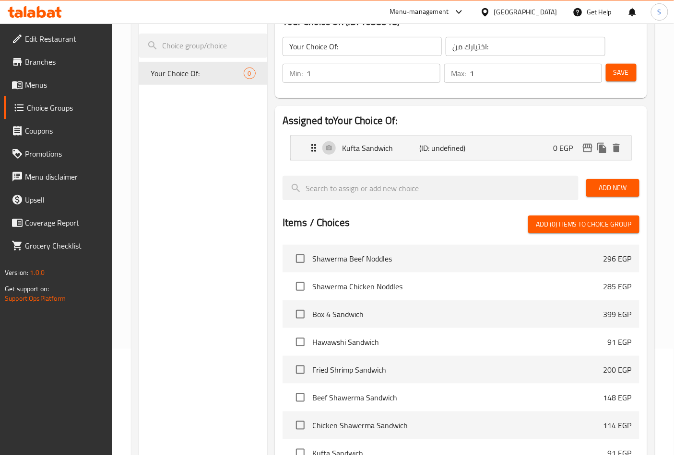
click at [619, 194] on button "Add New" at bounding box center [612, 188] width 53 height 18
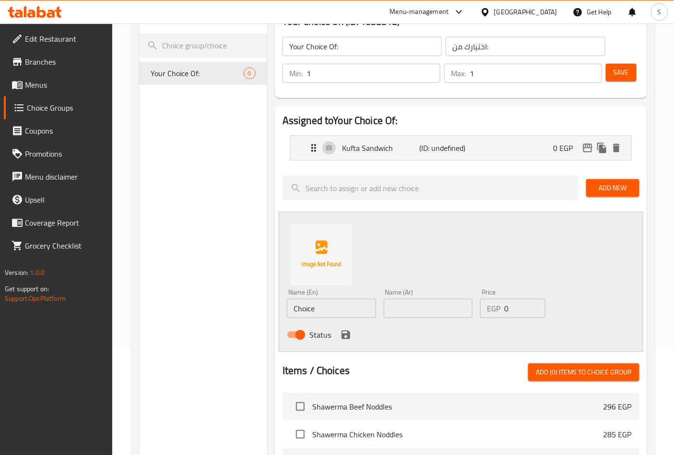
click at [358, 305] on input "Choice" at bounding box center [331, 308] width 89 height 19
paste input "Shish Sandwich"
type input "Shish Sandwich"
click at [431, 312] on input "text" at bounding box center [427, 308] width 89 height 19
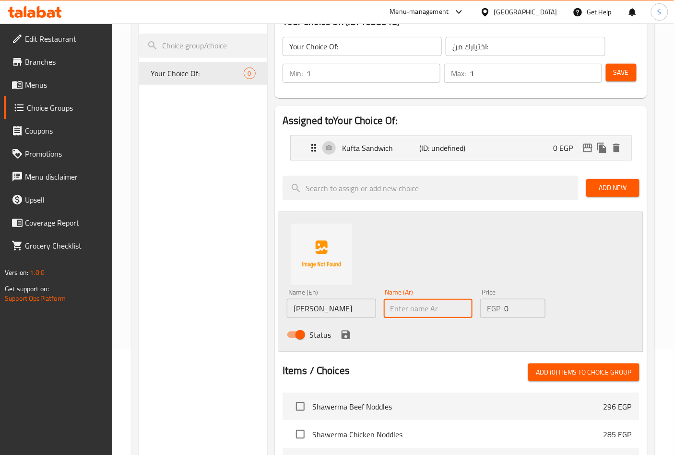
paste input "سندويش شيش"
type input "سندويش شيش"
click at [342, 318] on icon "save" at bounding box center [345, 335] width 9 height 9
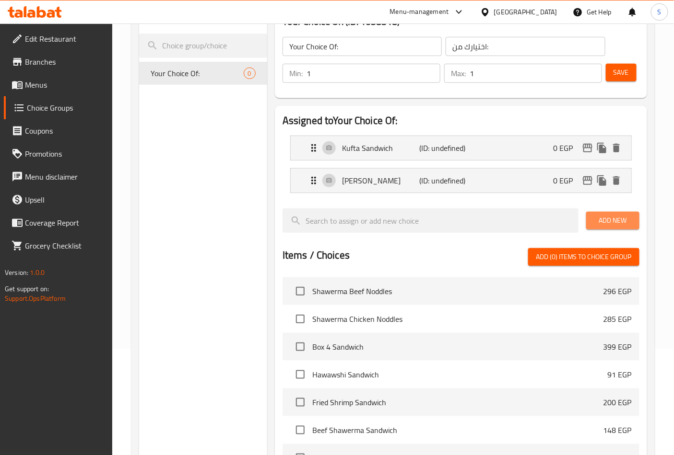
click at [610, 219] on span "Add New" at bounding box center [612, 221] width 38 height 12
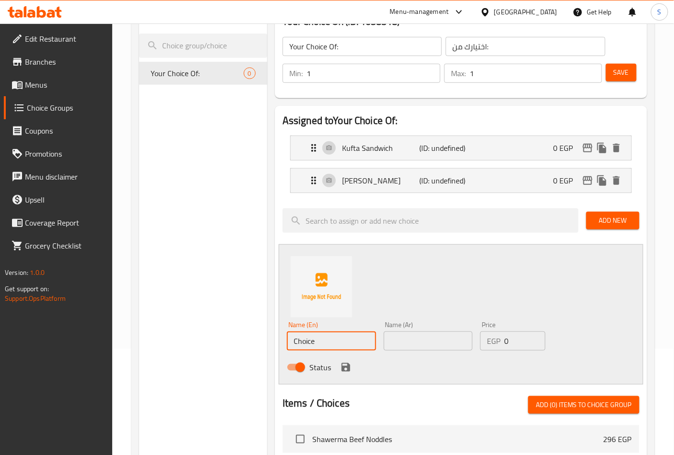
click at [353, 318] on input "Choice" at bounding box center [331, 341] width 89 height 19
paste input "Hawawshi"
type input "Hawawshi"
click at [427, 318] on input "text" at bounding box center [427, 341] width 89 height 19
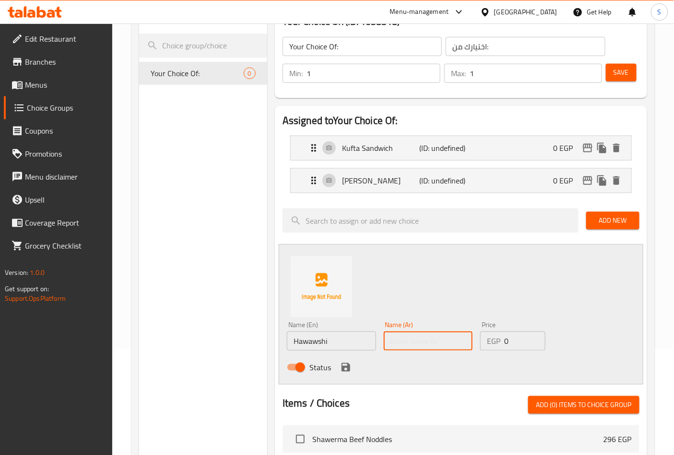
paste input "حواوشي"
type input "حواوشي"
click at [340, 318] on icon "save" at bounding box center [346, 368] width 12 height 12
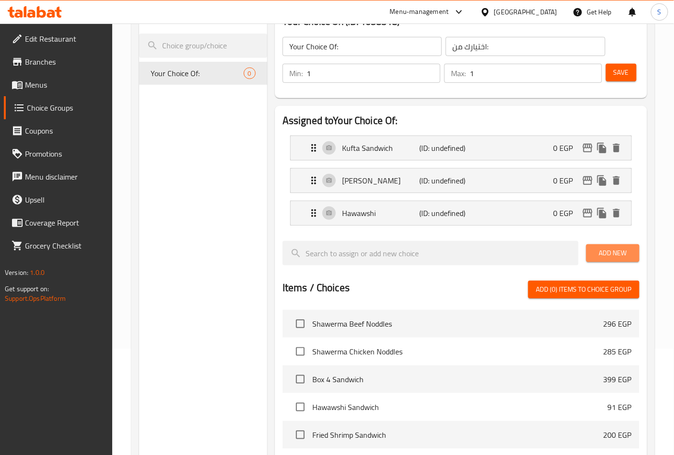
click at [611, 256] on span "Add New" at bounding box center [612, 253] width 38 height 12
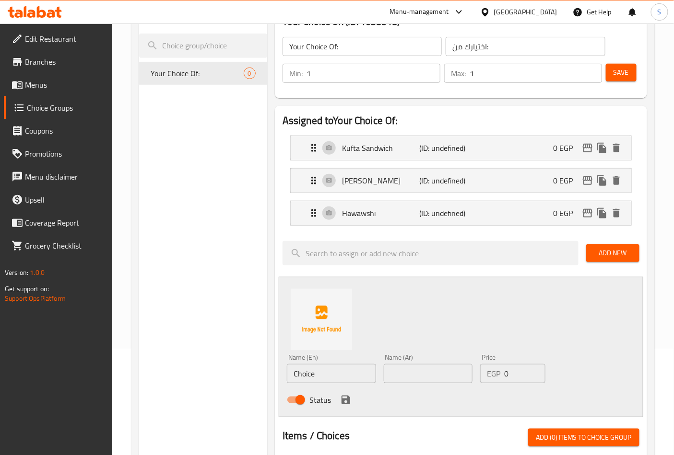
click at [329, 318] on input "Choice" at bounding box center [331, 373] width 89 height 19
paste input "Shrimp Sandwich"
type input "Shrimp Sandwich"
click at [416, 318] on input "text" at bounding box center [427, 373] width 89 height 19
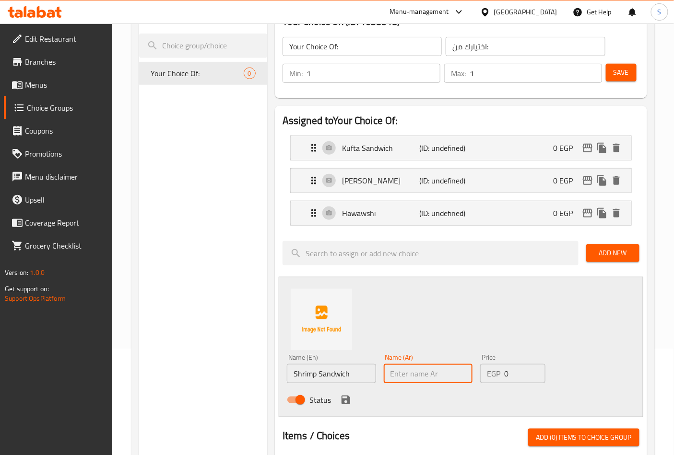
paste input "سندويش الروبيان"
drag, startPoint x: 408, startPoint y: 376, endPoint x: 379, endPoint y: 378, distance: 29.8
click at [379, 318] on div "Name (En) Shrimp Sandwich Name (En) Name (Ar) سندويش الروبيان Name (Ar) Price E…" at bounding box center [428, 381] width 290 height 63
type input "سندويش الجمبري"
click at [502, 318] on div "EGP 0 Price" at bounding box center [512, 373] width 65 height 19
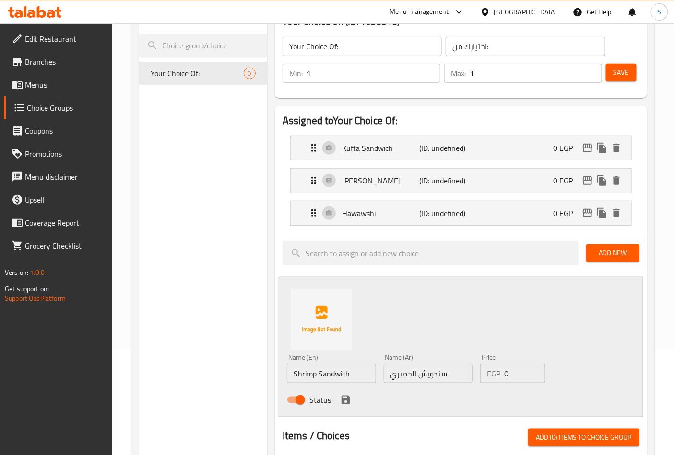
click at [502, 318] on div "EGP 0 Price" at bounding box center [512, 373] width 65 height 19
click at [507, 318] on input "0" at bounding box center [524, 373] width 41 height 19
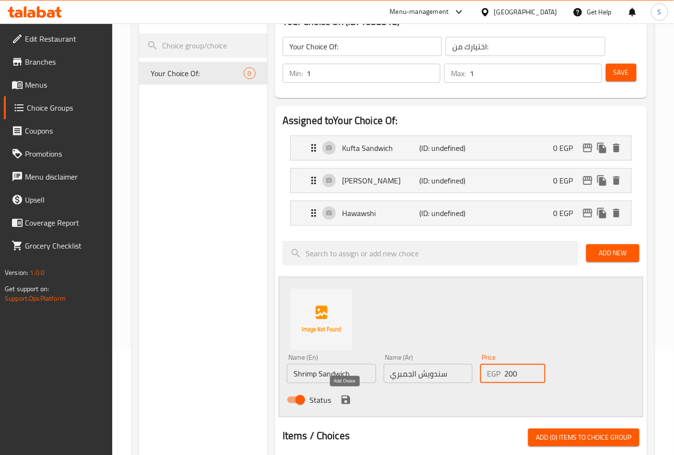
type input "200"
click at [346, 318] on icon "save" at bounding box center [345, 400] width 9 height 9
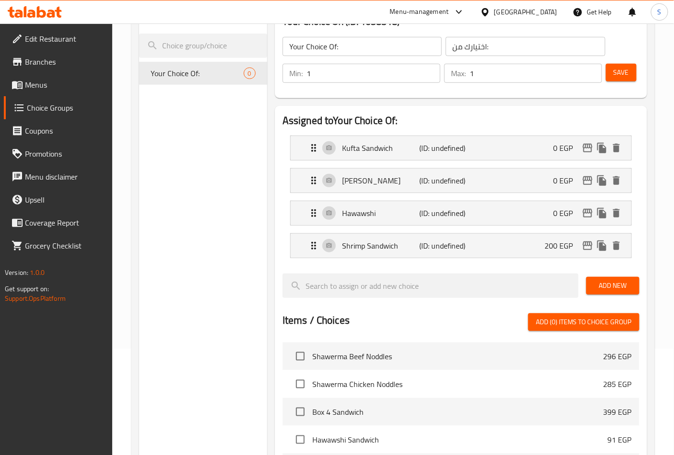
click at [625, 78] on span "Save" at bounding box center [620, 73] width 15 height 12
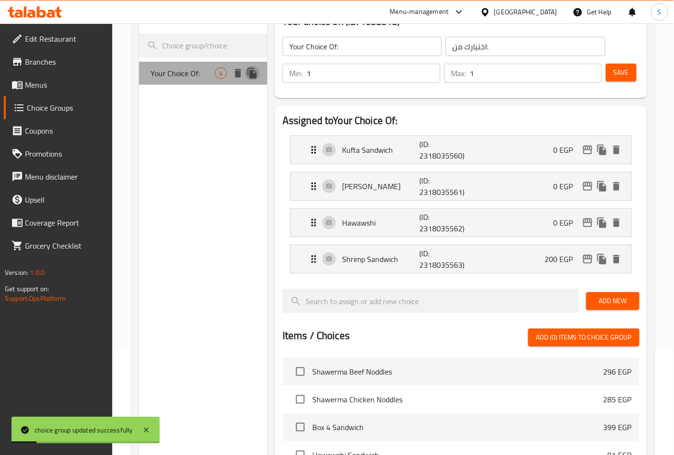
click at [252, 71] on icon "duplicate" at bounding box center [251, 73] width 9 height 11
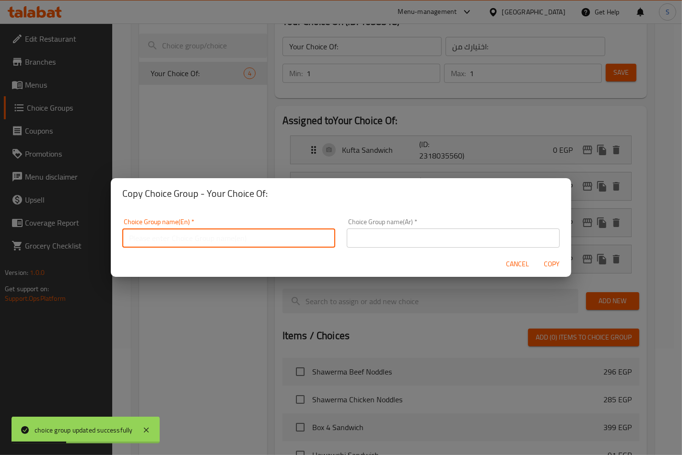
click at [229, 231] on input "text" at bounding box center [228, 238] width 213 height 19
type input "Your Choice Of:."
click at [366, 241] on input "text" at bounding box center [453, 238] width 213 height 19
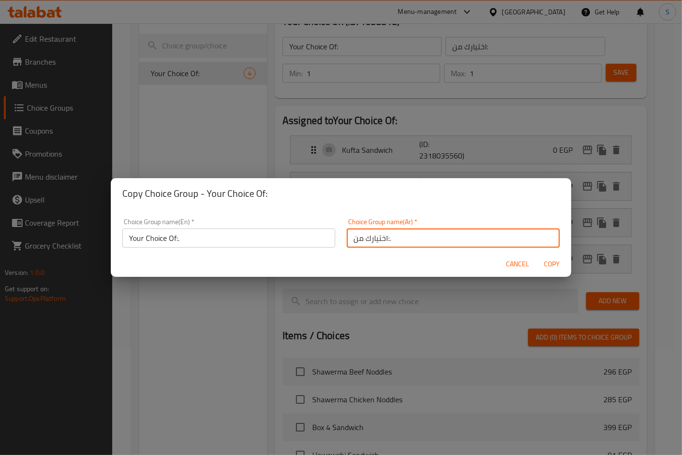
type input "اختيارك من:."
click at [553, 262] on span "Copy" at bounding box center [551, 264] width 23 height 12
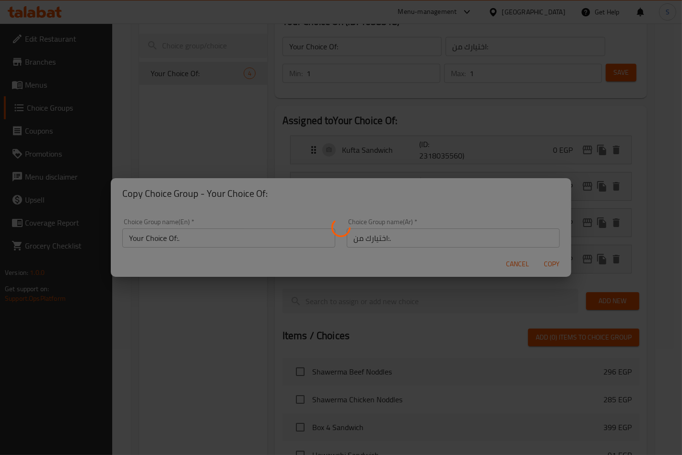
type input "Your Choice Of:."
type input "اختيارك من:."
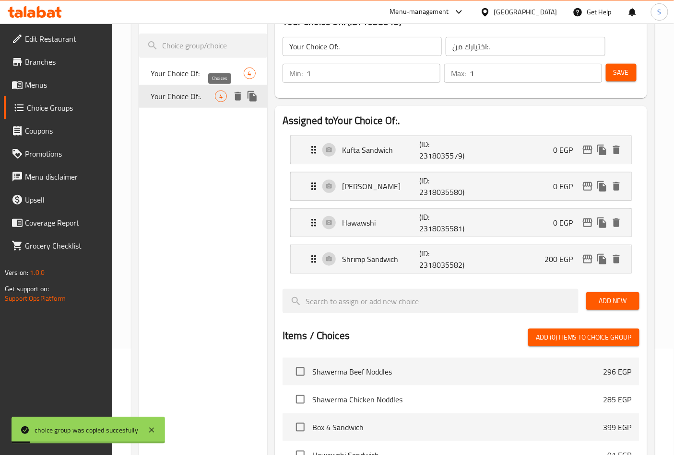
scroll to position [53, 0]
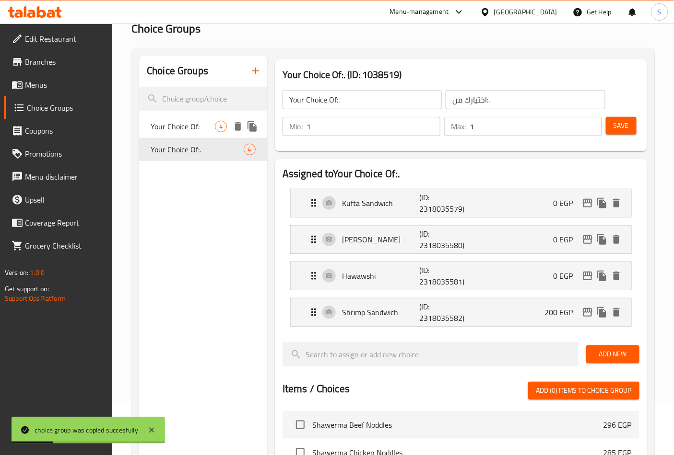
click at [251, 126] on icon "duplicate" at bounding box center [251, 126] width 9 height 11
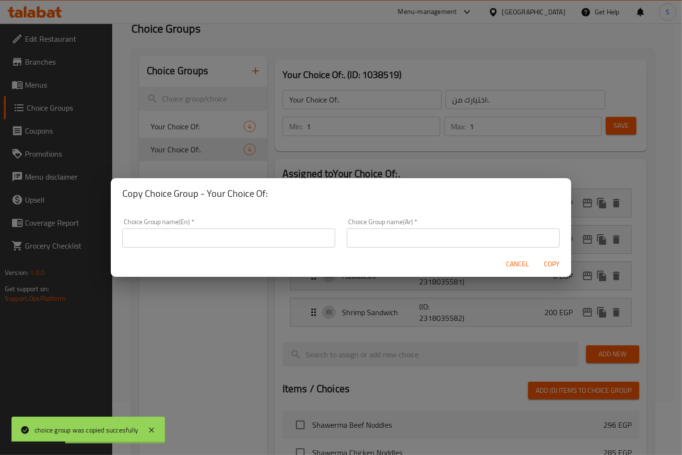
click at [269, 228] on div "Choice Group name(En)   * Choice Group name(En) *" at bounding box center [228, 233] width 213 height 29
click at [258, 237] on input "text" at bounding box center [228, 238] width 213 height 19
type input "Your Choice Of:.."
click at [424, 245] on input "text" at bounding box center [453, 238] width 213 height 19
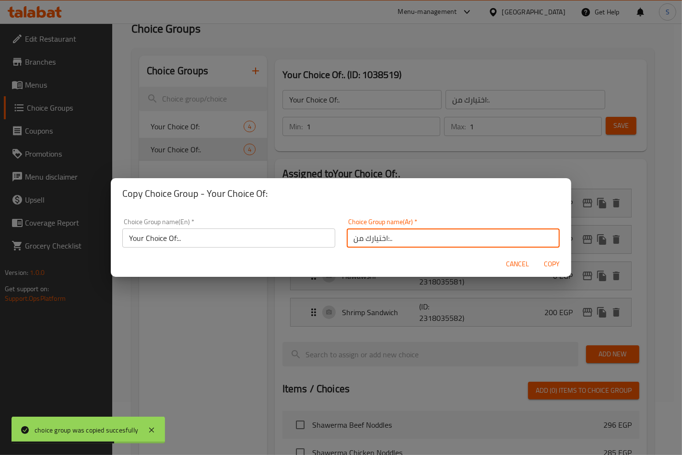
type input "اختيارك من:.."
click at [554, 262] on span "Copy" at bounding box center [551, 264] width 23 height 12
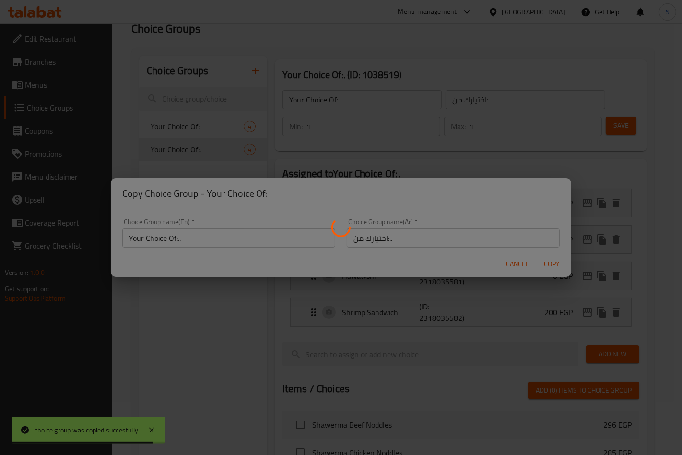
type input "Your Choice Of:.."
type input "اختيارك من:.."
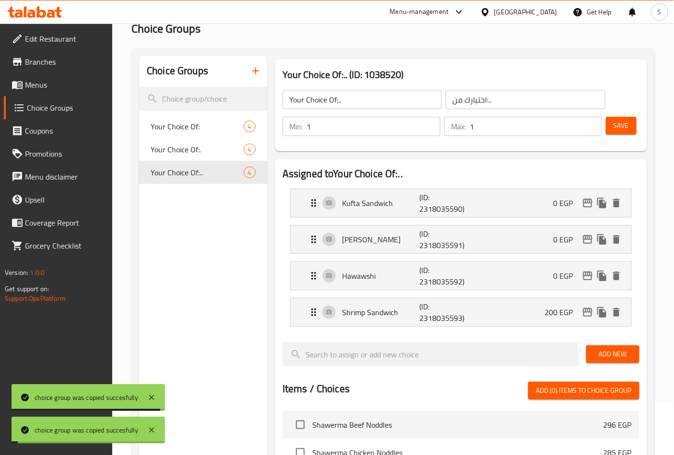
click at [251, 74] on div "Home / Restaurants management / Choice Groups Choice Groups Choice Groups Your …" at bounding box center [392, 378] width 523 height 778
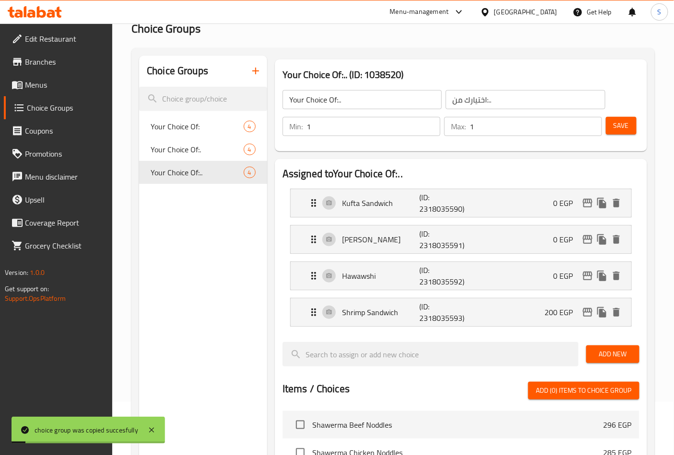
click at [253, 72] on icon "button" at bounding box center [256, 71] width 12 height 12
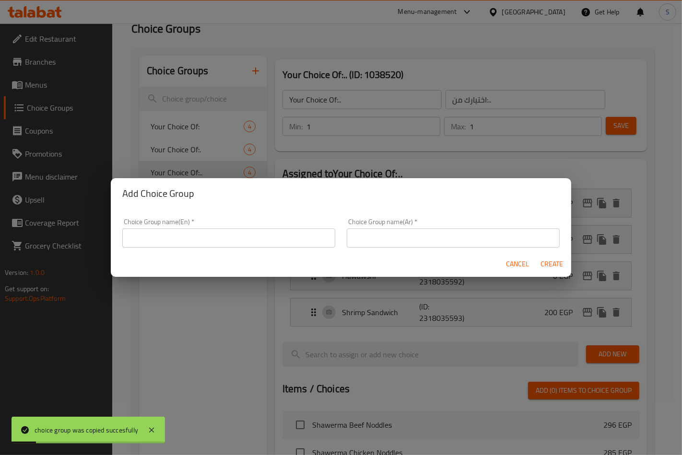
click at [226, 239] on input "text" at bounding box center [228, 238] width 213 height 19
type input "Your Choice Of:..."
click at [399, 236] on input "text" at bounding box center [453, 238] width 213 height 19
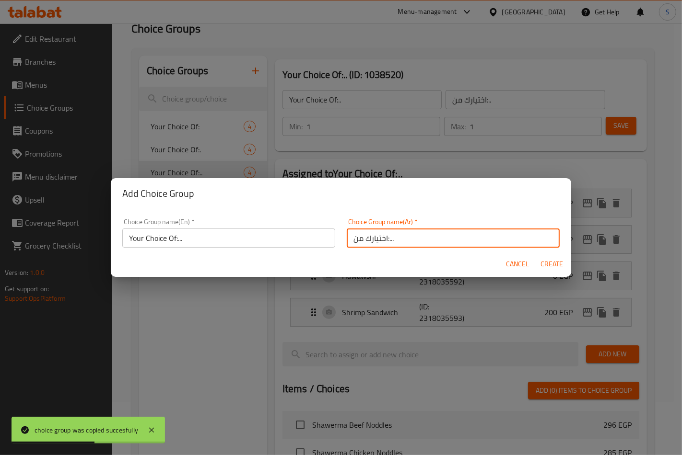
type input "اختيارك من:..."
click at [552, 260] on span "Create" at bounding box center [551, 264] width 23 height 12
type input "Your Choice Of:..."
type input "اختيارك من:..."
type input "0"
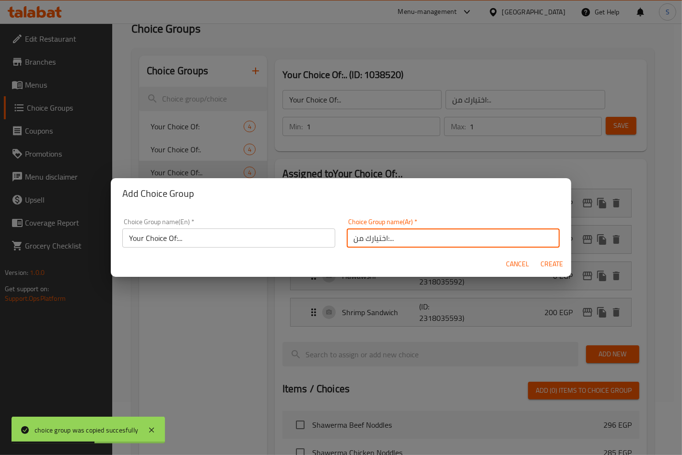
type input "0"
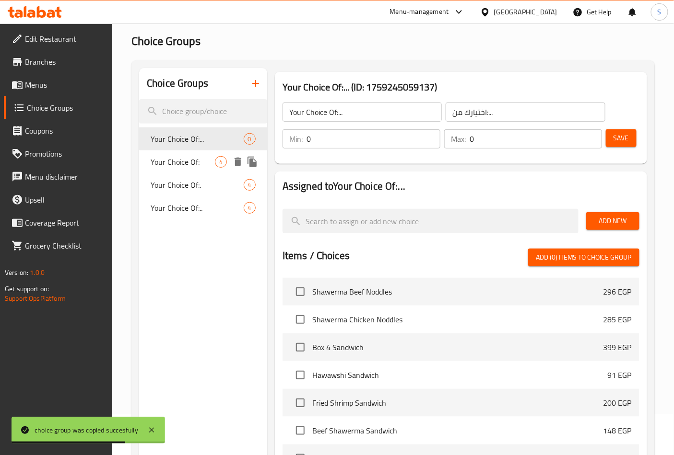
scroll to position [0, 0]
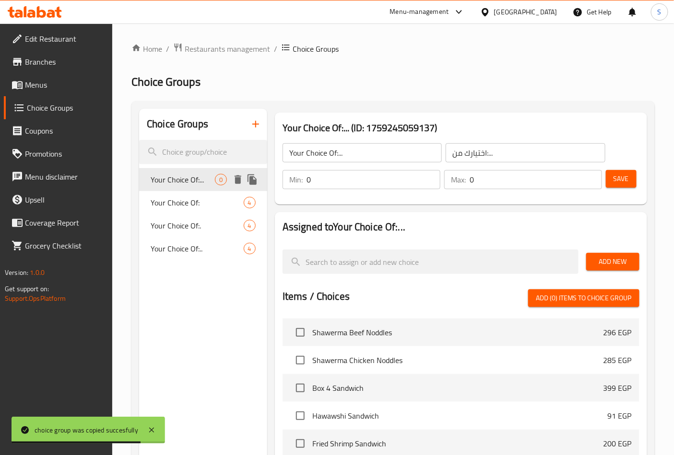
click at [199, 179] on span "Your Choice Of:..." at bounding box center [183, 180] width 64 height 12
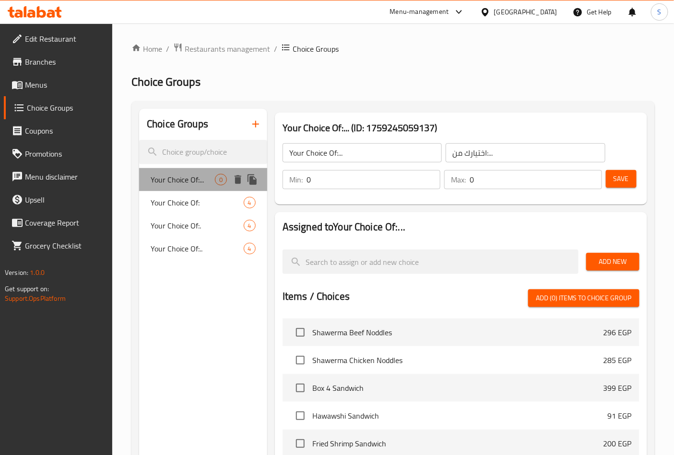
click at [194, 180] on span "Your Choice Of:..." at bounding box center [183, 180] width 64 height 12
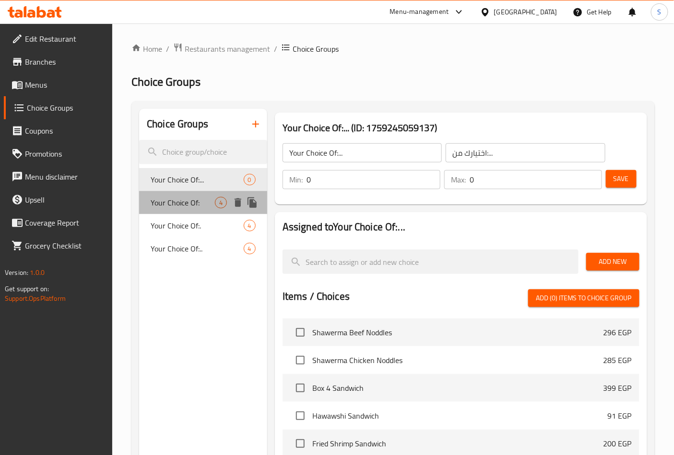
click at [199, 204] on span "Your Choice Of:" at bounding box center [183, 203] width 64 height 12
type input "Your Choice Of:"
type input "اختيارك من:"
type input "1"
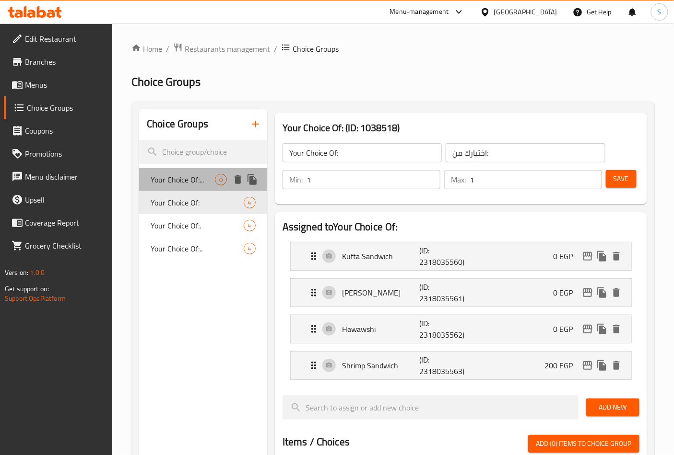
click at [202, 178] on span "Your Choice Of:..." at bounding box center [183, 180] width 64 height 12
type input "Your Choice Of:..."
type input "اختيارك من:..."
type input "0"
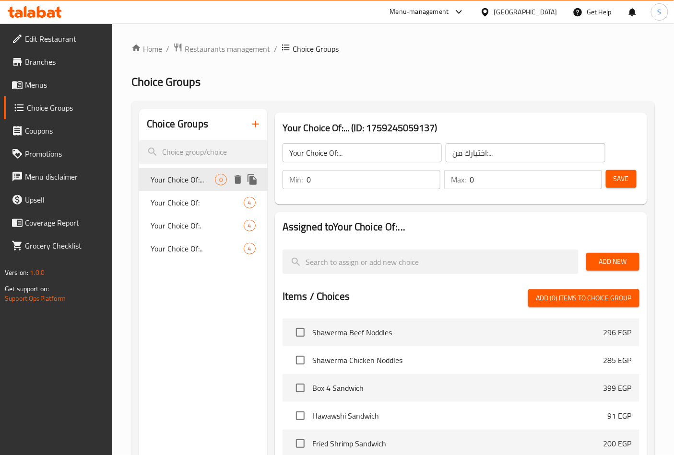
click at [239, 179] on icon "delete" at bounding box center [237, 179] width 7 height 9
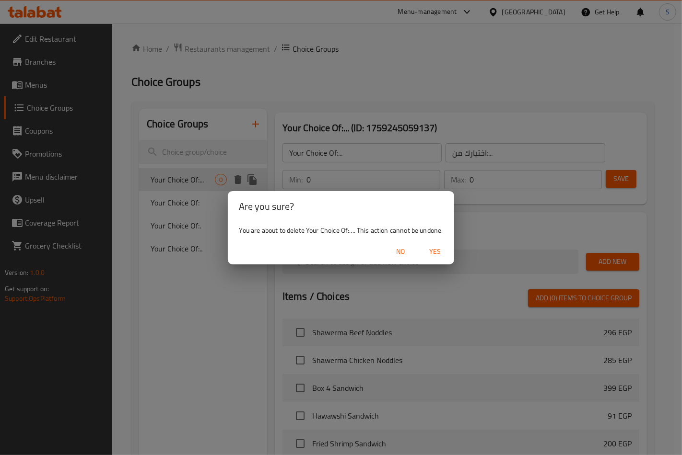
click at [441, 254] on span "Yes" at bounding box center [434, 252] width 23 height 12
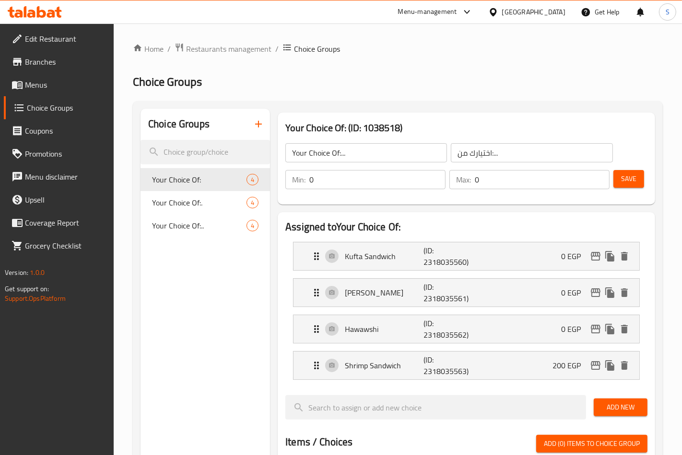
type input "Your Choice Of:"
type input "اختيارك من:"
type input "1"
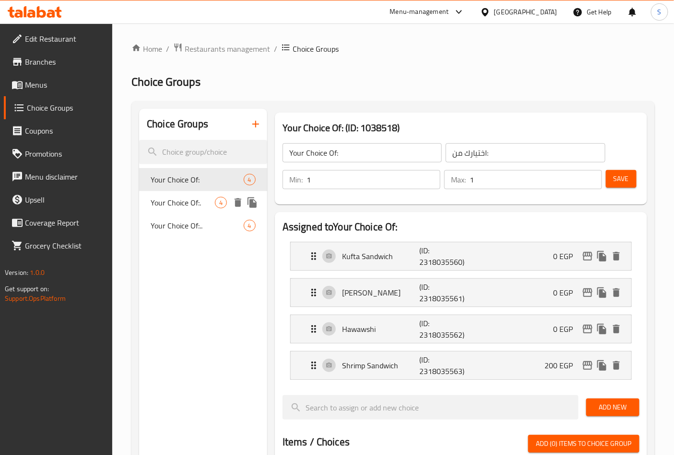
click at [182, 197] on span "Your Choice Of:." at bounding box center [183, 203] width 64 height 12
type input "Your Choice Of:."
type input "اختيارك من:."
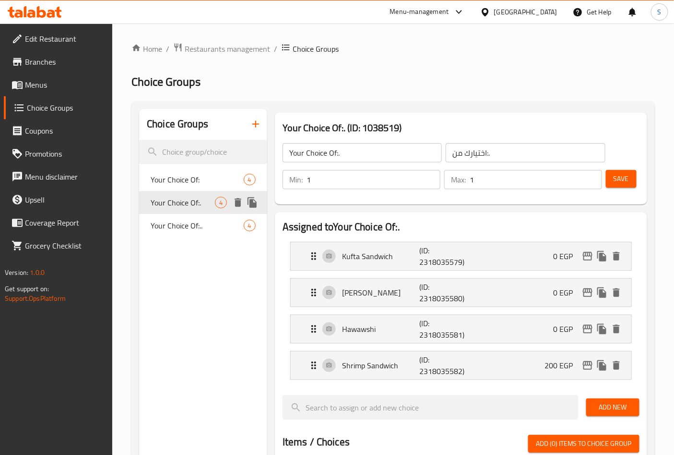
click at [248, 202] on icon "duplicate" at bounding box center [251, 202] width 9 height 11
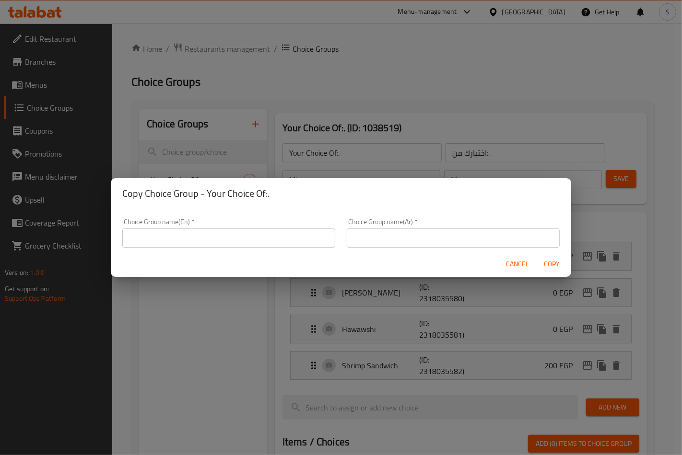
click at [288, 237] on input "text" at bounding box center [228, 238] width 213 height 19
type input "Your Choice Of:...."
click at [366, 242] on input "text" at bounding box center [453, 238] width 213 height 19
type input "اختيارك من:...."
click at [551, 269] on span "Copy" at bounding box center [551, 264] width 23 height 12
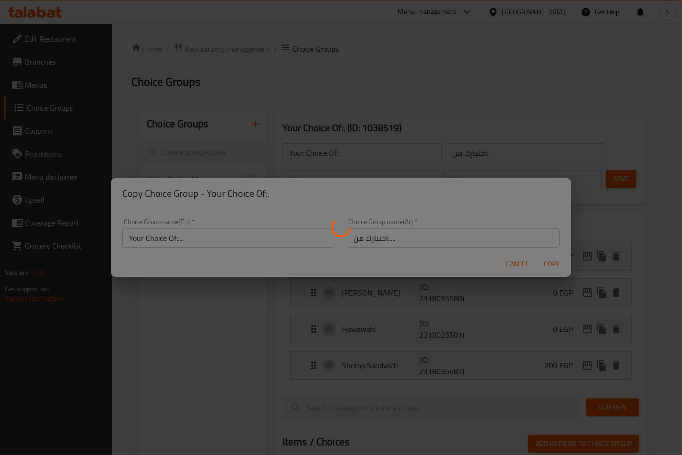
type input "Your Choice Of:...."
type input "اختيارك من:...."
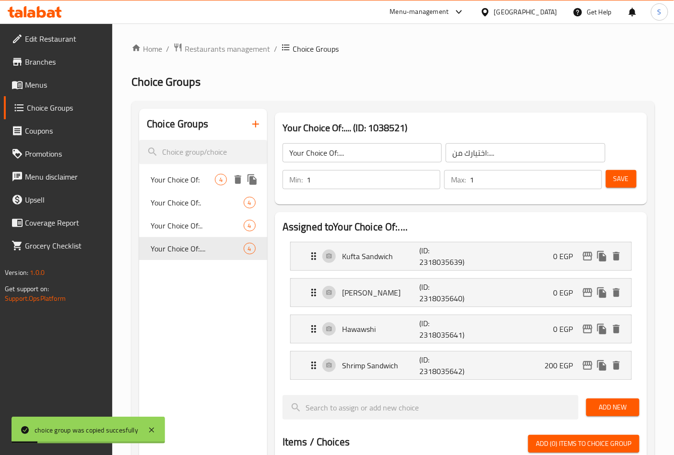
click at [173, 178] on span "Your Choice Of:" at bounding box center [183, 180] width 64 height 12
type input "Your Choice Of:"
type input "اختيارك من:"
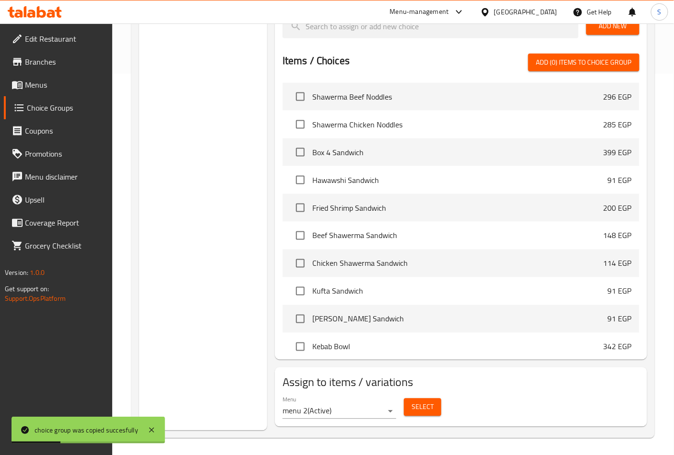
scroll to position [384, 0]
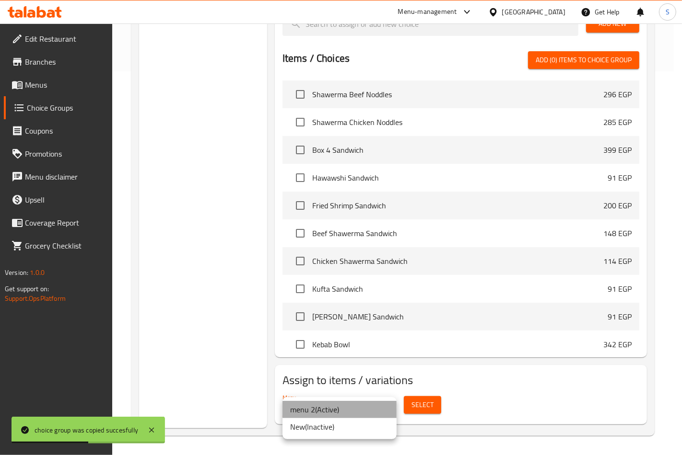
click at [372, 318] on li "menu 2 ( Active )" at bounding box center [339, 409] width 114 height 17
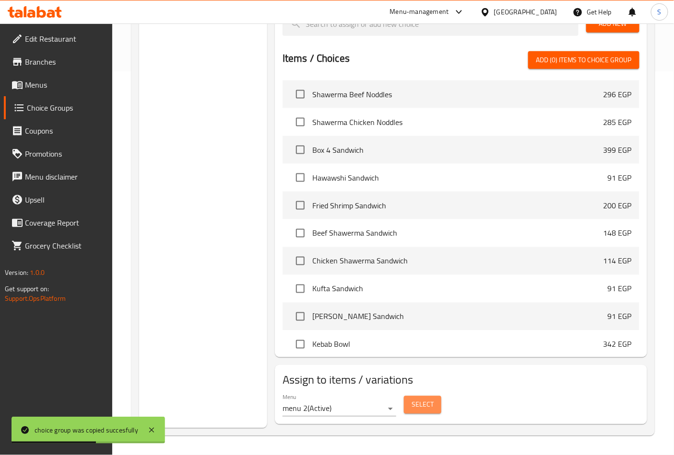
click at [417, 318] on span "Select" at bounding box center [422, 405] width 22 height 12
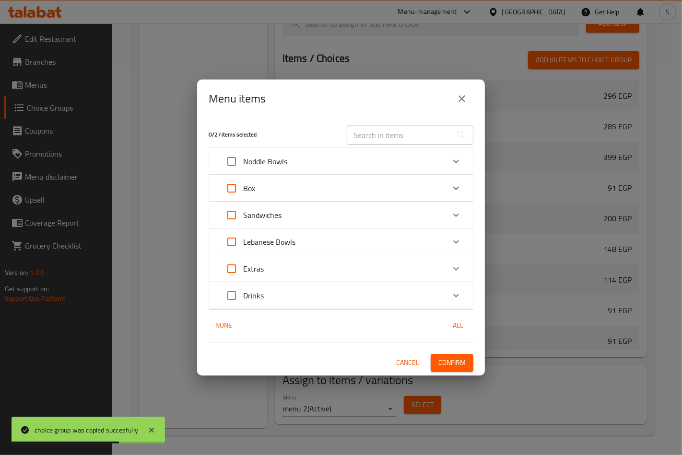
click at [228, 189] on input "Expand" at bounding box center [231, 188] width 23 height 23
checkbox input "true"
click at [454, 318] on span "Confirm" at bounding box center [451, 363] width 27 height 12
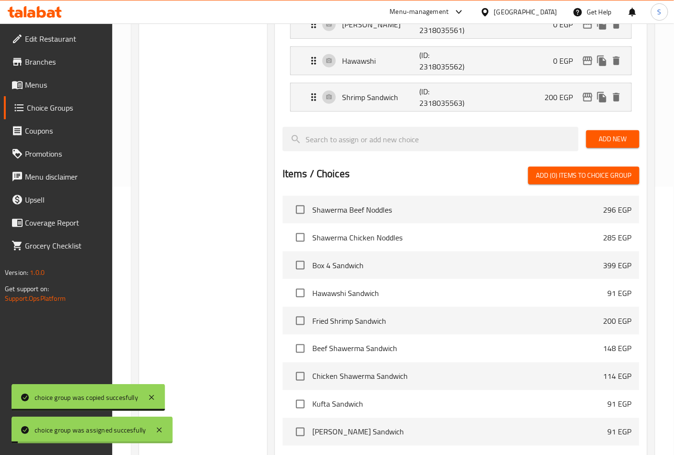
scroll to position [0, 0]
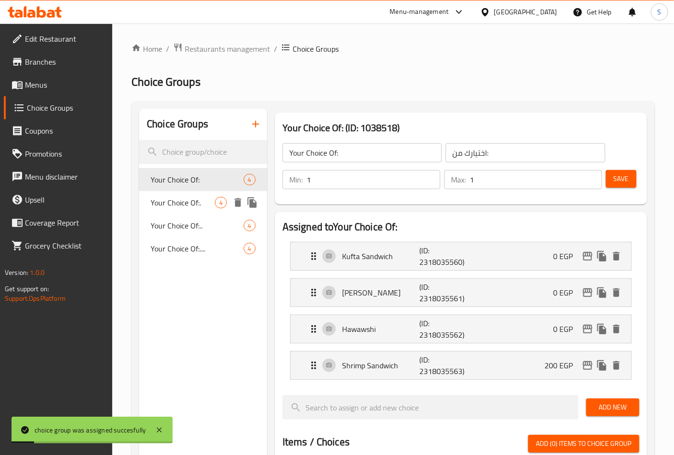
click at [188, 205] on span "Your Choice Of:." at bounding box center [183, 203] width 64 height 12
type input "Your Choice Of:."
type input "اختيارك من:."
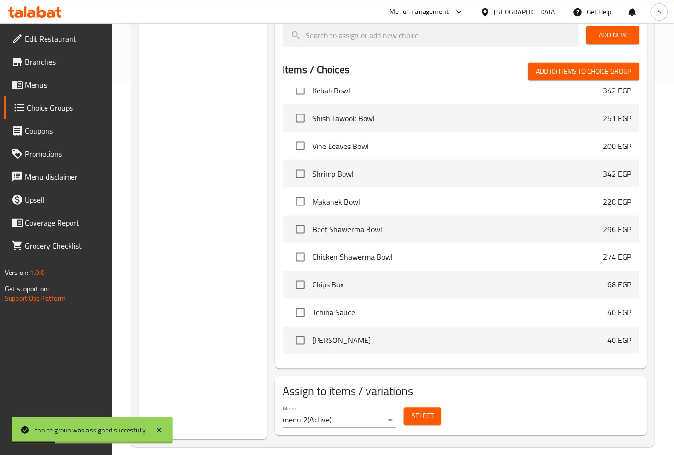
scroll to position [266, 0]
click at [423, 318] on span "Select" at bounding box center [422, 417] width 22 height 12
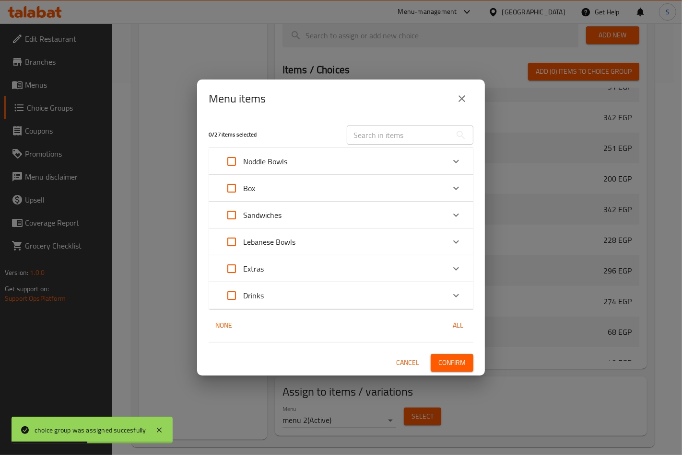
click at [329, 191] on div "Box" at bounding box center [332, 188] width 224 height 23
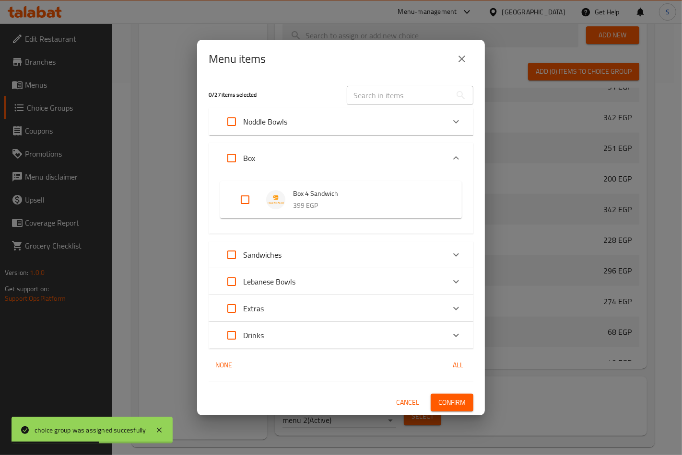
click at [233, 160] on input "Expand" at bounding box center [231, 158] width 23 height 23
checkbox input "true"
drag, startPoint x: 300, startPoint y: 162, endPoint x: 312, endPoint y: 169, distance: 14.2
click at [301, 162] on div "Box" at bounding box center [332, 158] width 224 height 23
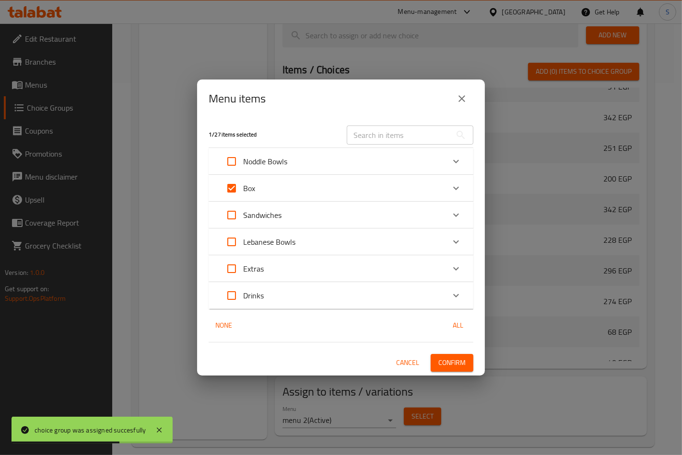
click at [448, 318] on span "Confirm" at bounding box center [451, 363] width 27 height 12
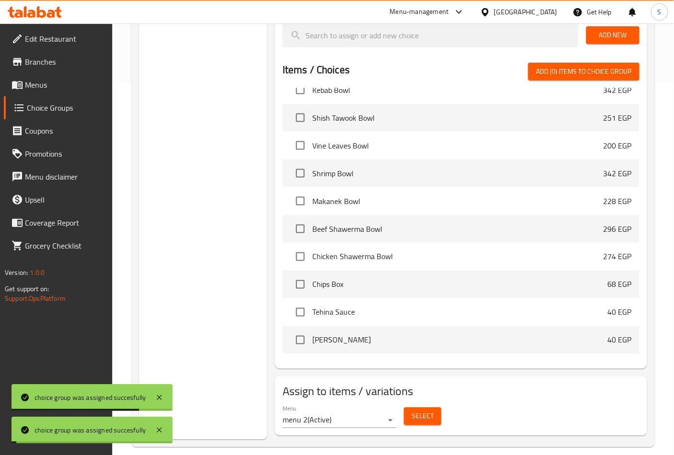
scroll to position [0, 0]
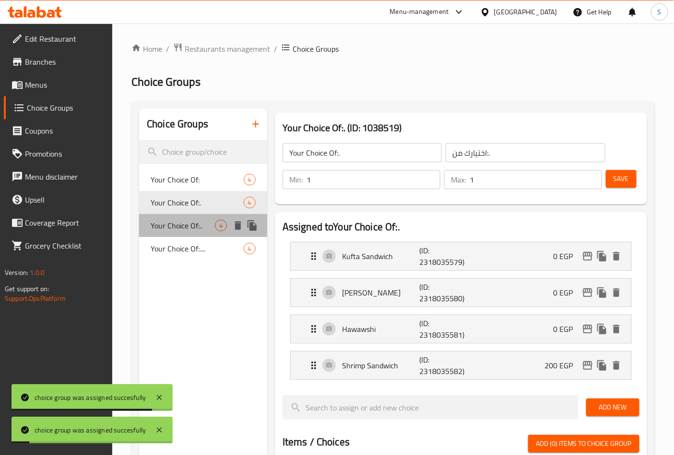
click at [189, 224] on span "Your Choice Of:.." at bounding box center [183, 226] width 64 height 12
type input "Your Choice Of:.."
type input "اختيارك من:.."
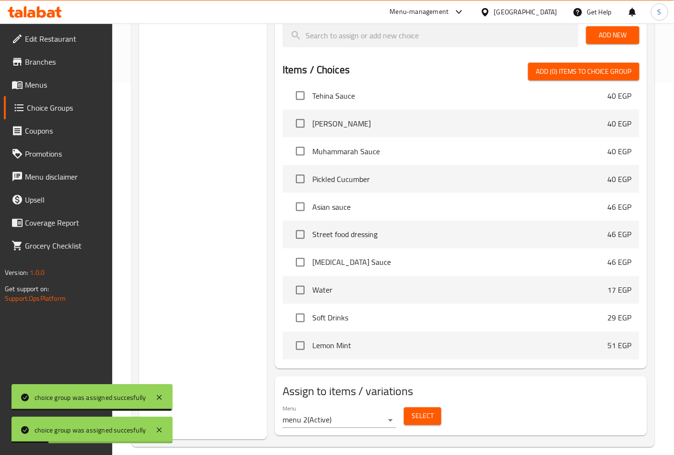
scroll to position [484, 0]
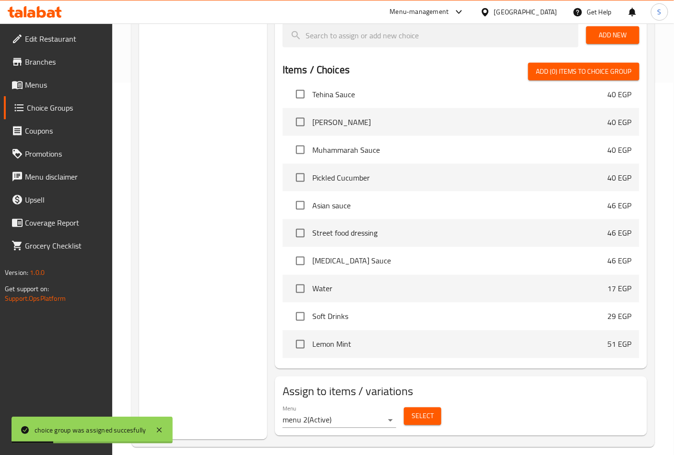
click at [419, 318] on span "Select" at bounding box center [422, 417] width 22 height 12
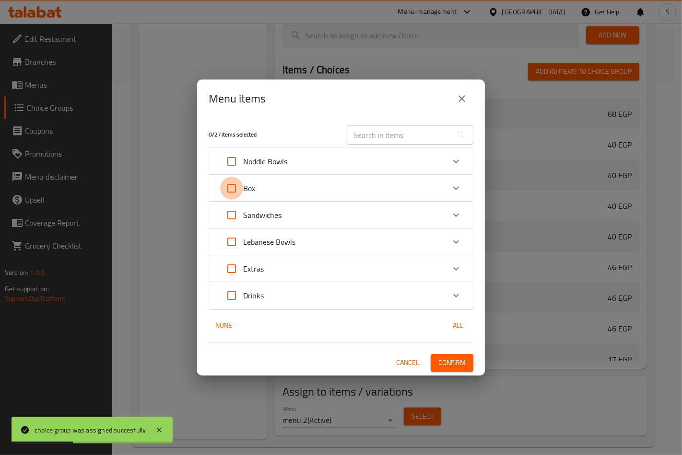
click at [233, 189] on input "Expand" at bounding box center [231, 188] width 23 height 23
checkbox input "true"
click at [443, 318] on span "Confirm" at bounding box center [451, 363] width 27 height 12
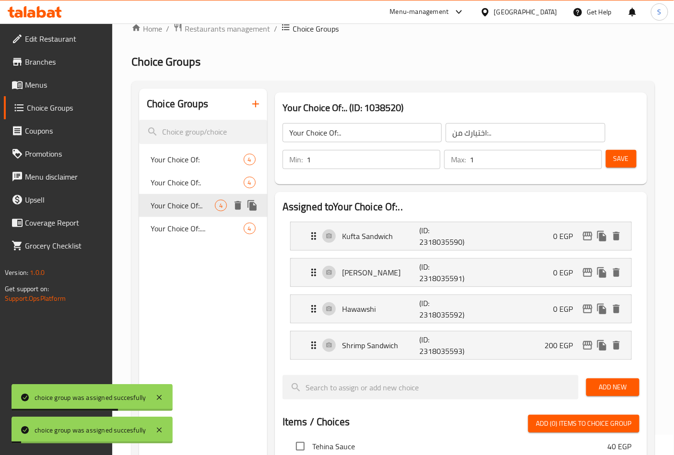
scroll to position [0, 0]
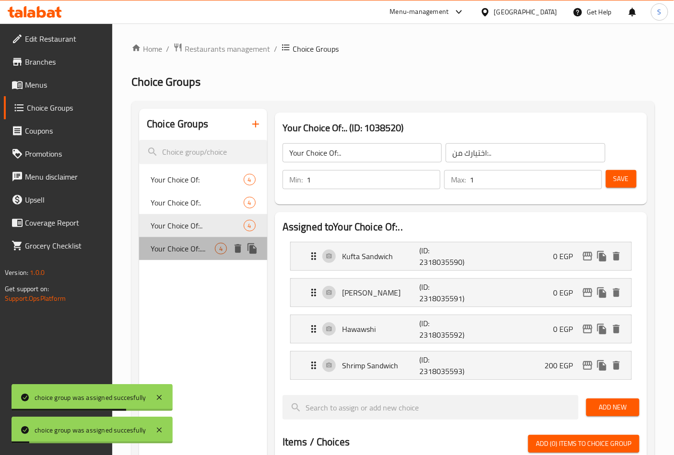
click at [181, 252] on span "Your Choice Of:...." at bounding box center [183, 249] width 64 height 12
type input "Your Choice Of:...."
type input "اختيارك من:...."
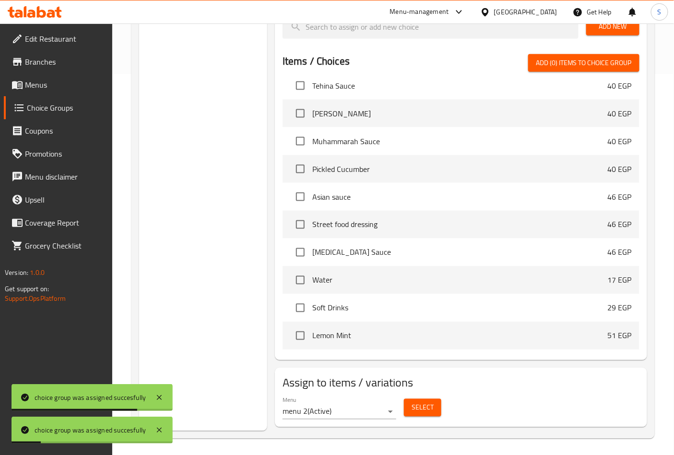
scroll to position [384, 0]
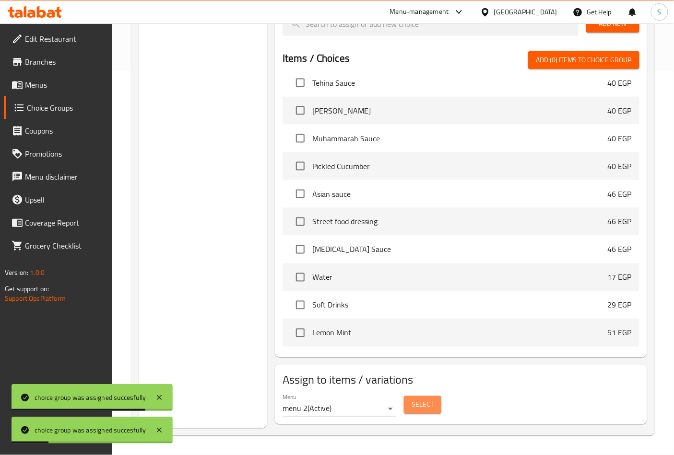
click at [420, 318] on button "Select" at bounding box center [422, 405] width 37 height 18
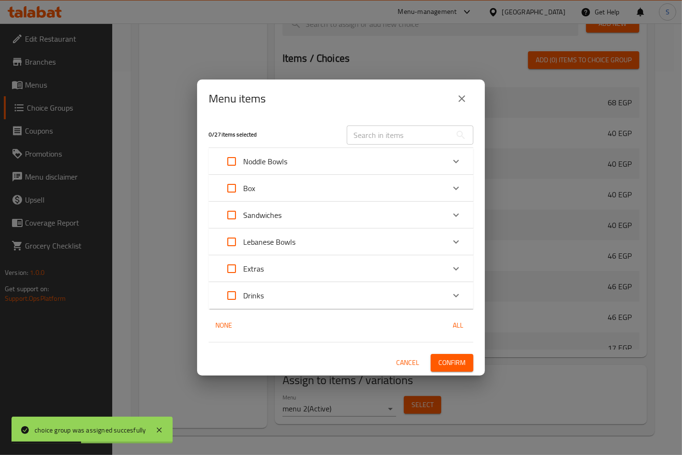
click at [232, 190] on input "Expand" at bounding box center [231, 188] width 23 height 23
checkbox input "true"
click at [458, 318] on span "Confirm" at bounding box center [451, 363] width 27 height 12
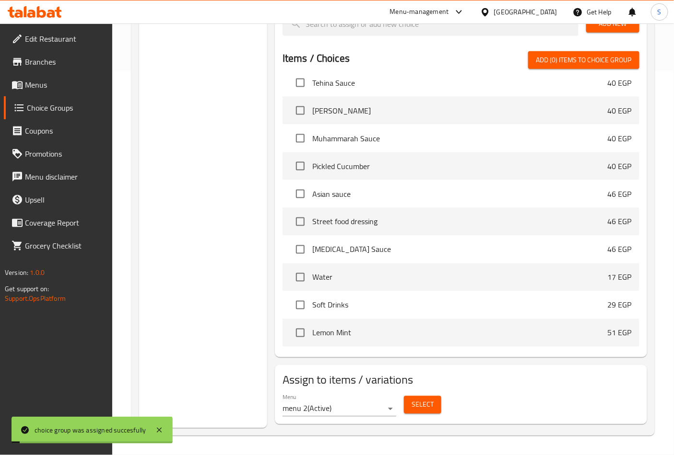
click at [43, 85] on span "Menus" at bounding box center [65, 85] width 80 height 12
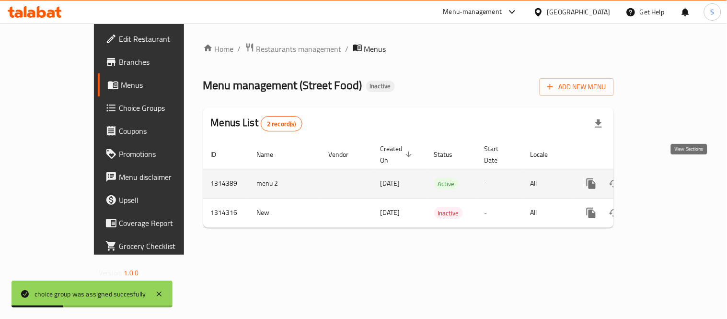
click at [665, 179] on icon "enhanced table" at bounding box center [660, 183] width 9 height 9
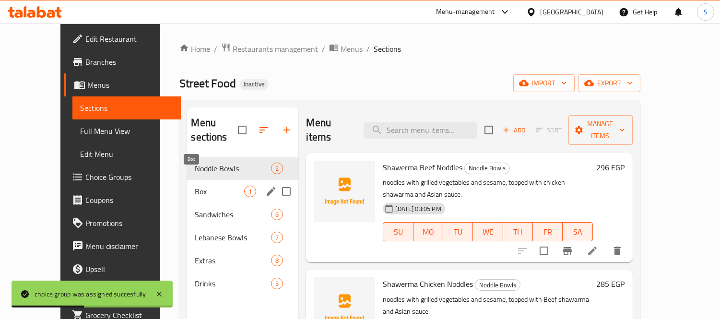
click at [195, 186] on span "Box" at bounding box center [219, 192] width 49 height 12
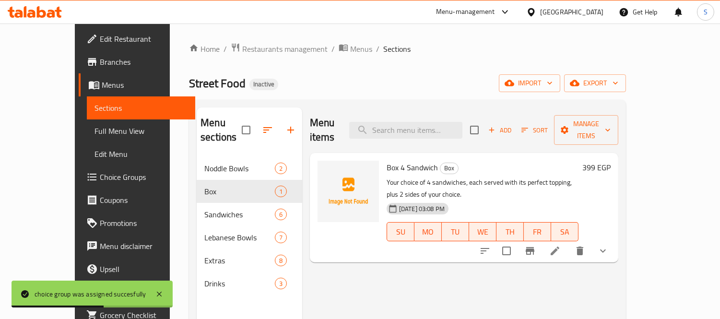
click at [608, 245] on icon "show more" at bounding box center [603, 251] width 12 height 12
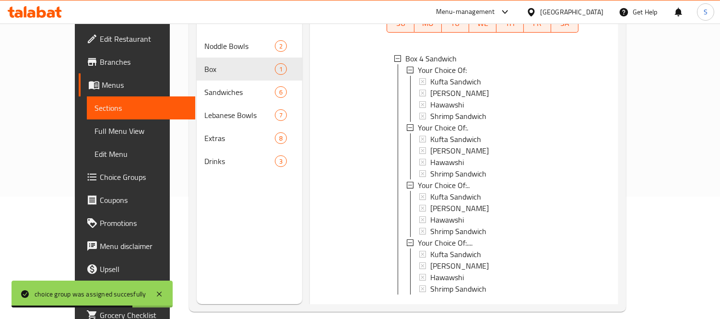
scroll to position [134, 0]
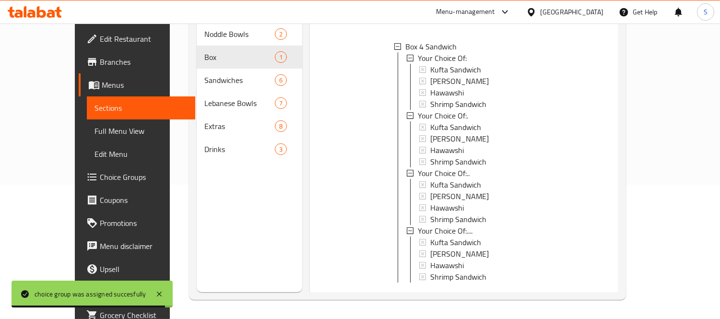
click at [94, 132] on span "Full Menu View" at bounding box center [140, 131] width 93 height 12
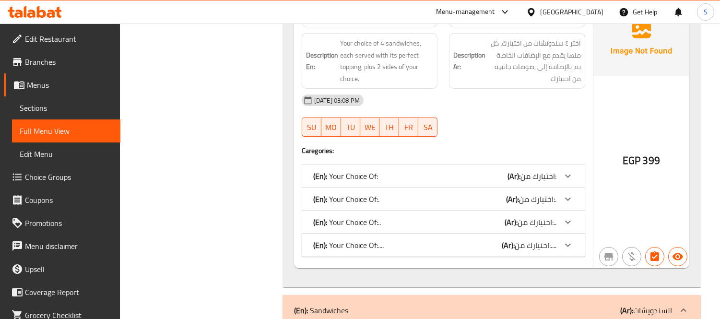
scroll to position [533, 0]
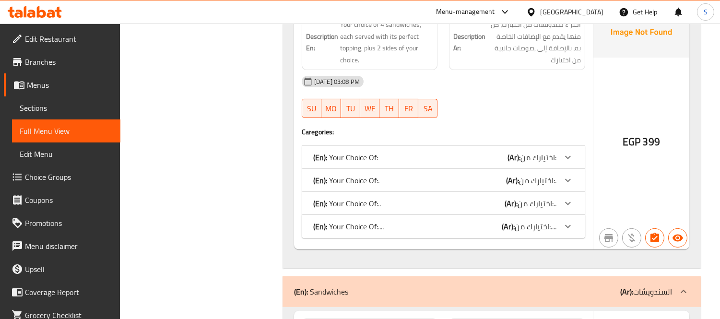
click at [383, 151] on div "(En): Your Choice Of: (Ar): اختيارك من:" at bounding box center [434, 157] width 243 height 12
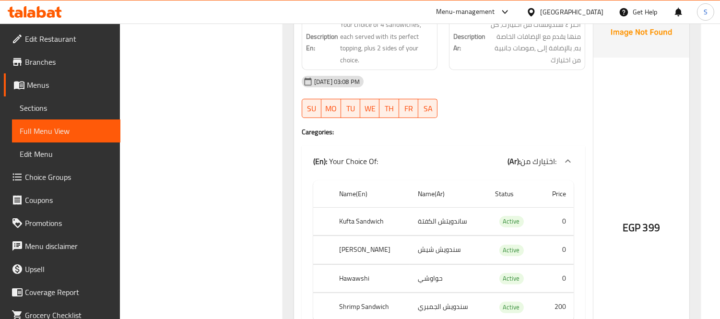
click at [74, 173] on span "Choice Groups" at bounding box center [69, 177] width 88 height 12
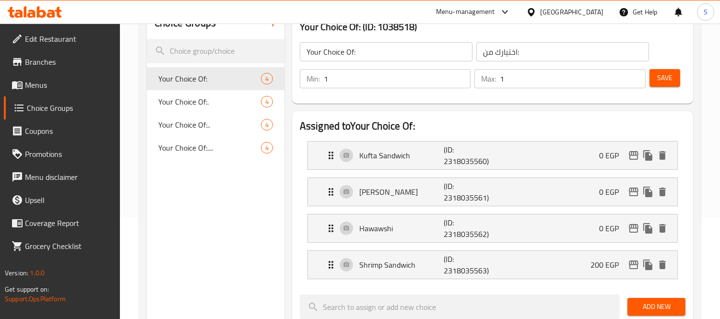
scroll to position [82, 0]
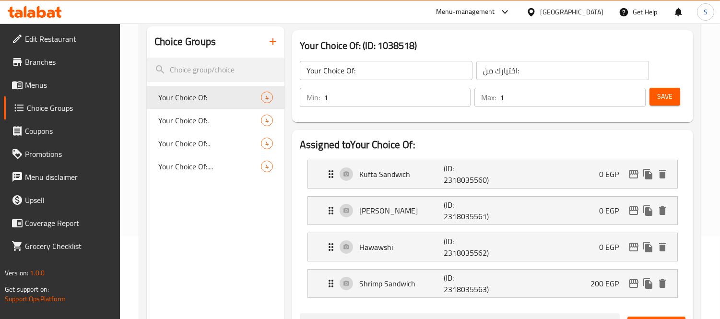
click at [80, 87] on span "Menus" at bounding box center [69, 85] width 88 height 12
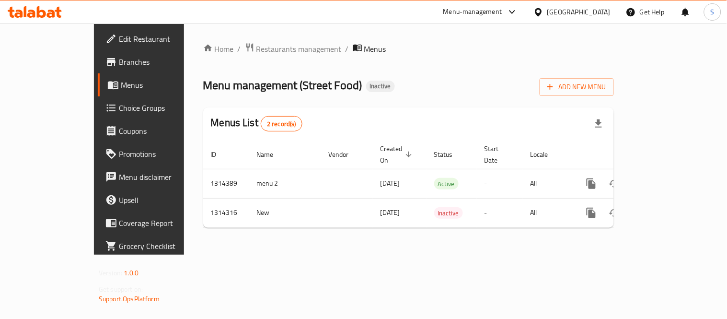
drag, startPoint x: 144, startPoint y: 88, endPoint x: 305, endPoint y: 92, distance: 161.1
click at [305, 92] on h2 "Menu management ( Street Food ) Inactive" at bounding box center [299, 85] width 192 height 15
click at [372, 78] on div "Menu management ( Street Food ) Inactive Add New Menu" at bounding box center [408, 85] width 411 height 22
click at [451, 81] on div "Menu management ( Street Food ) Inactive Add New Menu" at bounding box center [408, 85] width 411 height 22
click at [53, 16] on icon at bounding box center [51, 14] width 8 height 8
